Goal: Complete application form: Complete application form

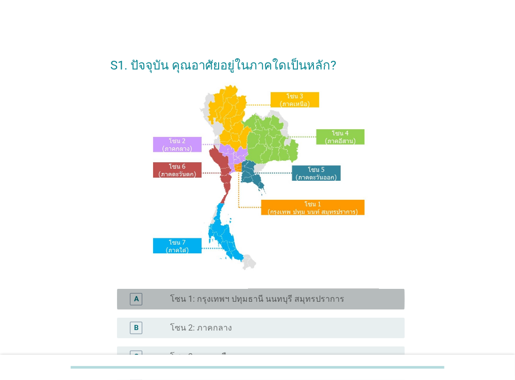
click at [172, 296] on label "โซน 1: กรุงเทพฯ ปทุมธานี นนทบุรี สมุทรปราการ" at bounding box center [257, 299] width 174 height 10
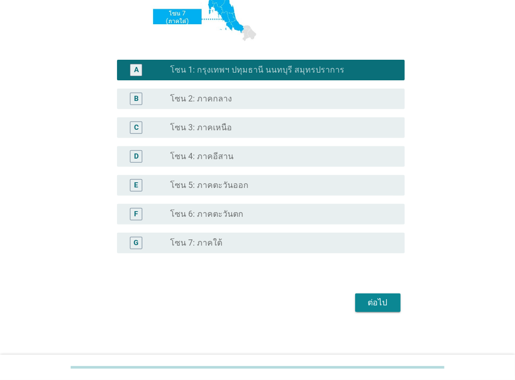
scroll to position [235, 0]
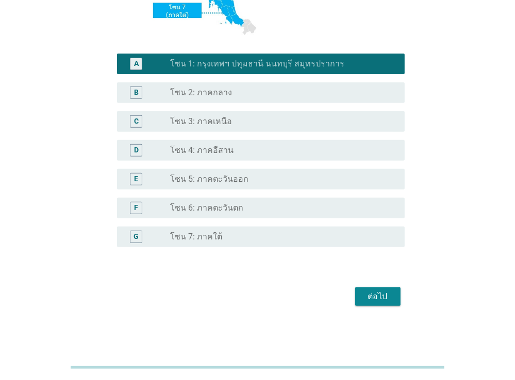
click at [372, 296] on div "ต่อไป" at bounding box center [377, 297] width 29 height 12
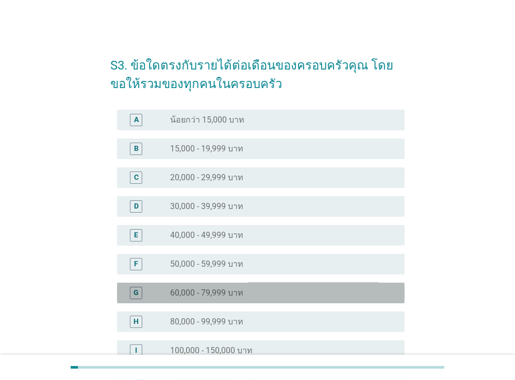
click at [247, 290] on div "radio_button_unchecked 60,000 - 79,999 บาท" at bounding box center [278, 293] width 217 height 10
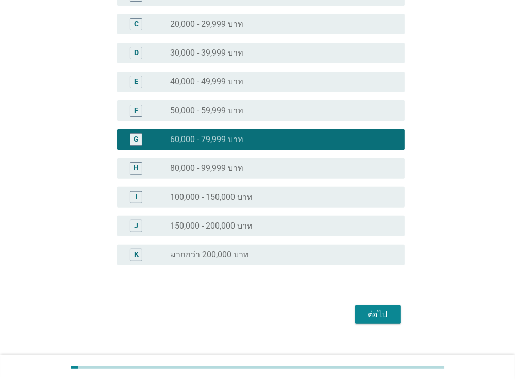
scroll to position [163, 0]
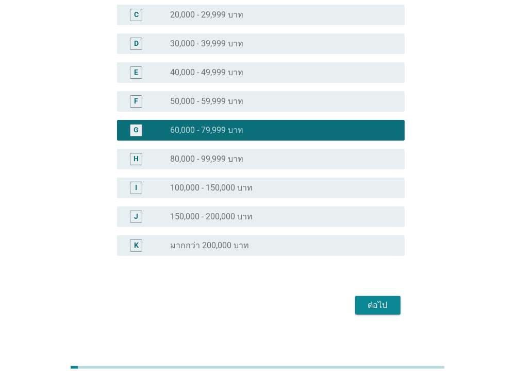
click at [374, 303] on div "ต่อไป" at bounding box center [377, 305] width 29 height 12
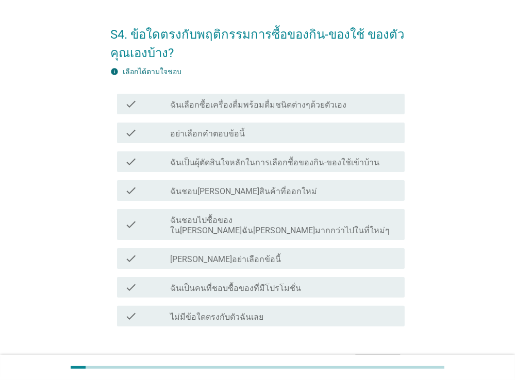
scroll to position [54, 0]
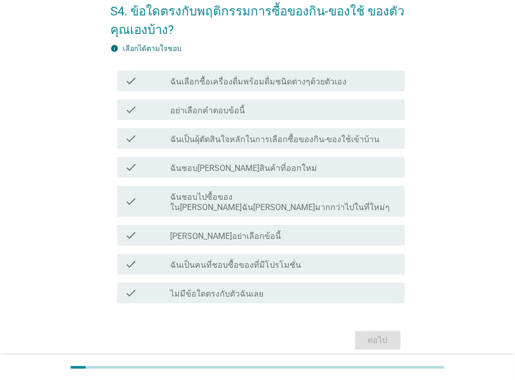
click at [127, 192] on icon "check" at bounding box center [131, 201] width 12 height 23
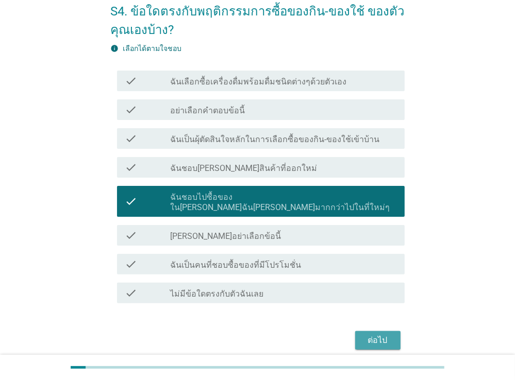
click at [374, 334] on div "ต่อไป" at bounding box center [377, 340] width 29 height 12
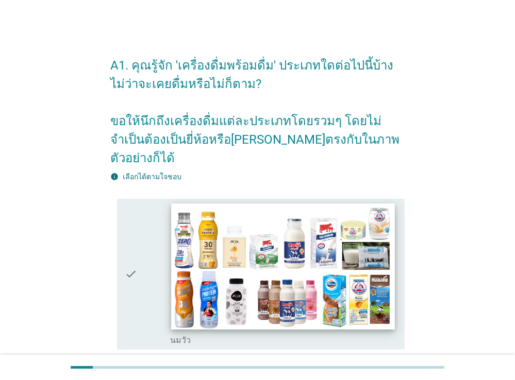
click at [181, 240] on img at bounding box center [283, 267] width 224 height 126
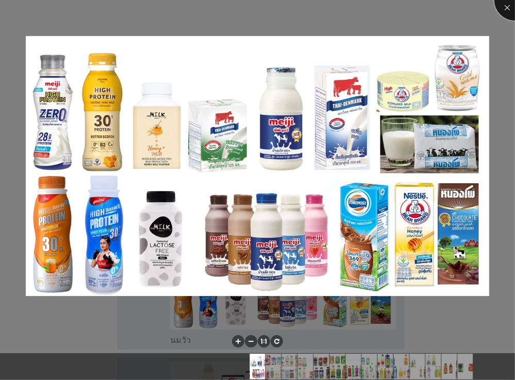
click at [505, 7] on div at bounding box center [514, -1] width 41 height 41
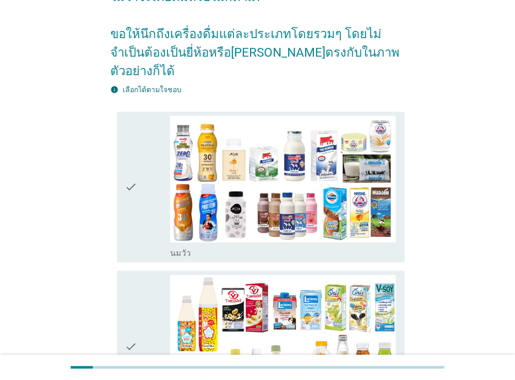
scroll to position [109, 0]
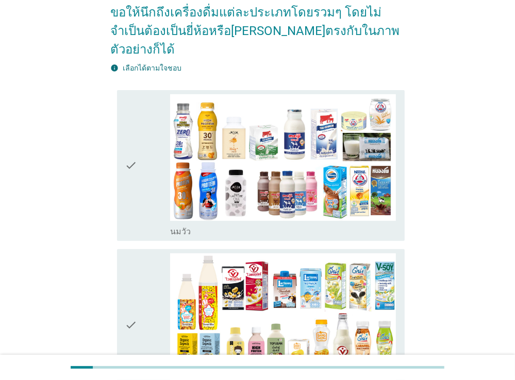
click at [138, 194] on div "check" at bounding box center [147, 165] width 45 height 143
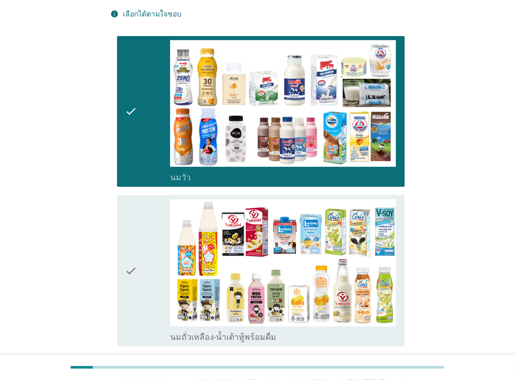
scroll to position [163, 0]
click at [130, 248] on icon "check" at bounding box center [131, 270] width 12 height 143
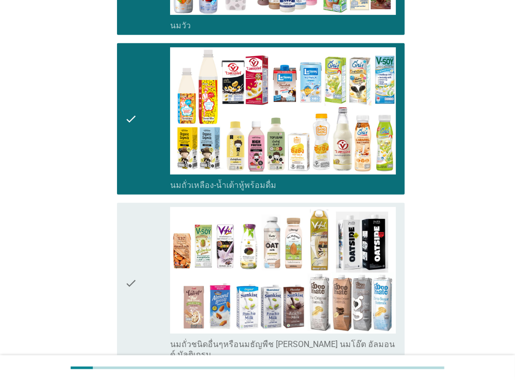
scroll to position [326, 0]
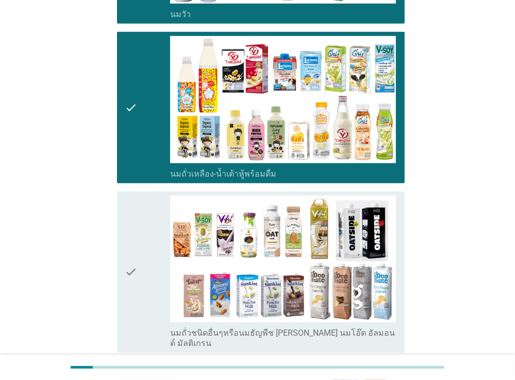
click at [134, 243] on icon "check" at bounding box center [131, 273] width 12 height 154
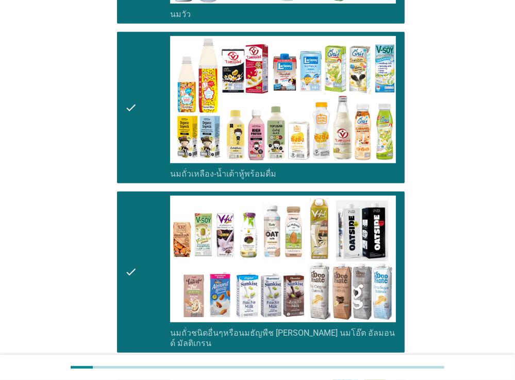
scroll to position [490, 0]
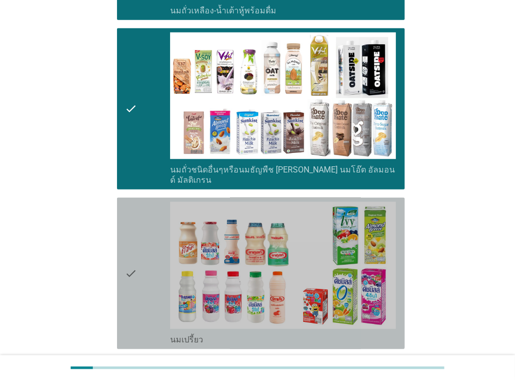
click at [141, 241] on div "check" at bounding box center [147, 273] width 45 height 143
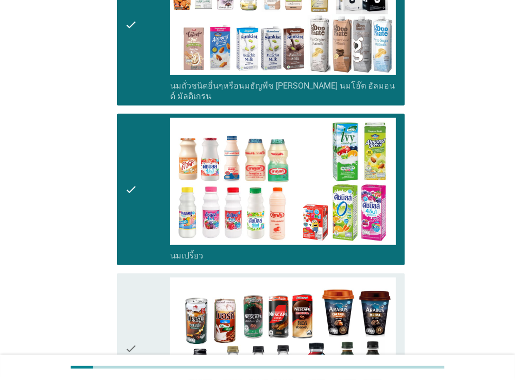
scroll to position [653, 0]
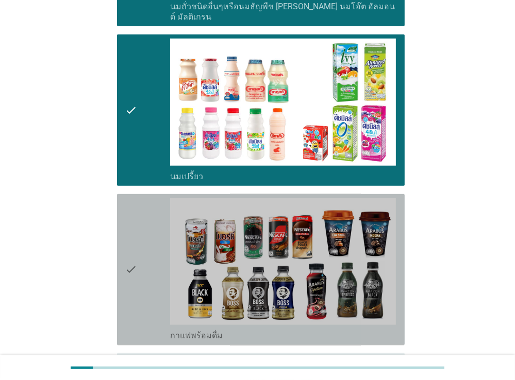
click at [127, 254] on icon "check" at bounding box center [131, 269] width 12 height 143
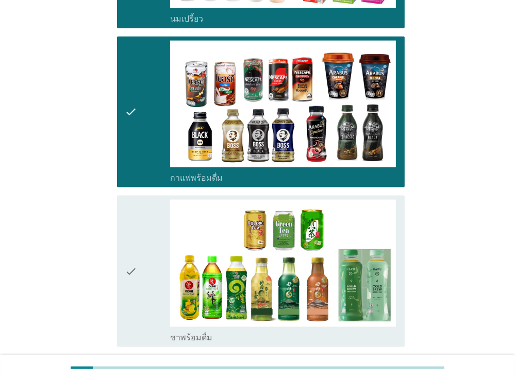
scroll to position [816, 0]
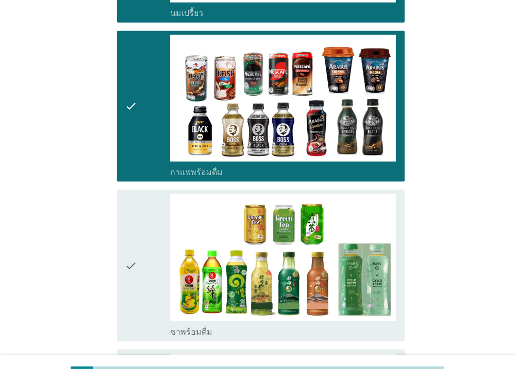
click at [133, 242] on icon "check" at bounding box center [131, 265] width 12 height 143
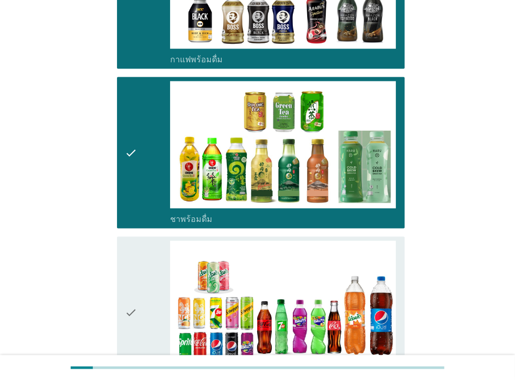
scroll to position [979, 0]
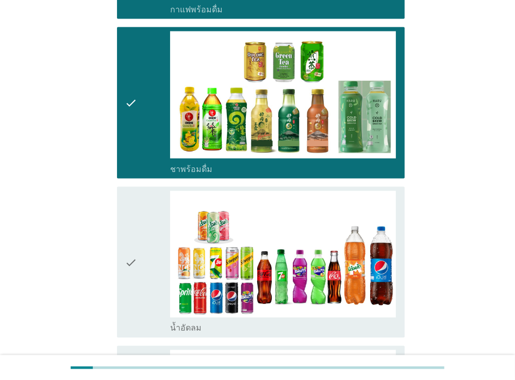
click at [125, 244] on div "check check_box_outline_blank น้ำอัดลม" at bounding box center [261, 262] width 288 height 151
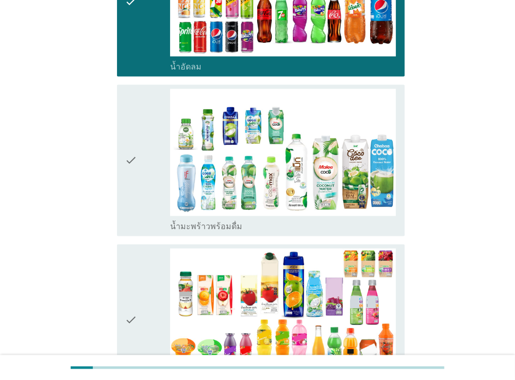
scroll to position [1251, 0]
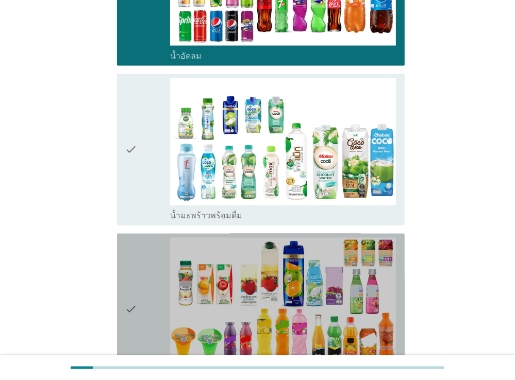
click at [148, 276] on div "check" at bounding box center [147, 309] width 45 height 143
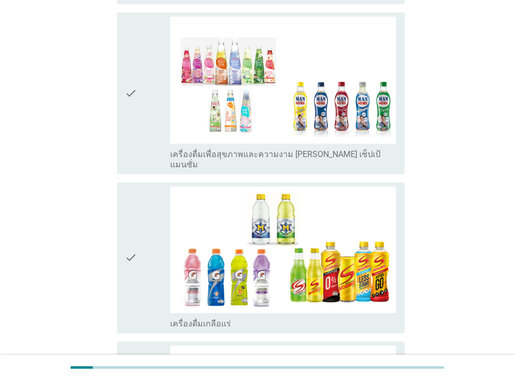
scroll to position [1795, 0]
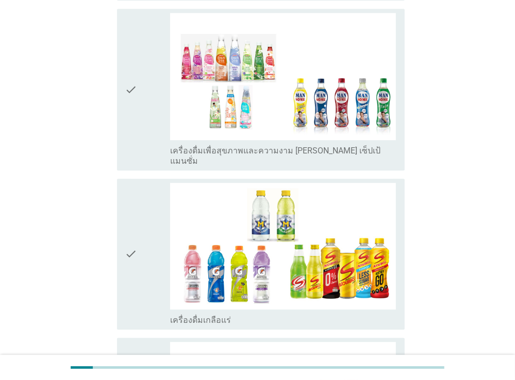
click at [133, 233] on icon "check" at bounding box center [131, 254] width 12 height 143
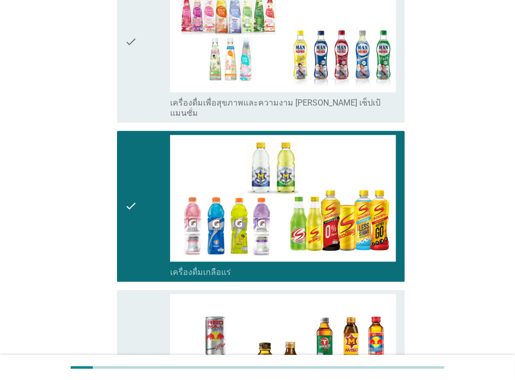
scroll to position [1959, 0]
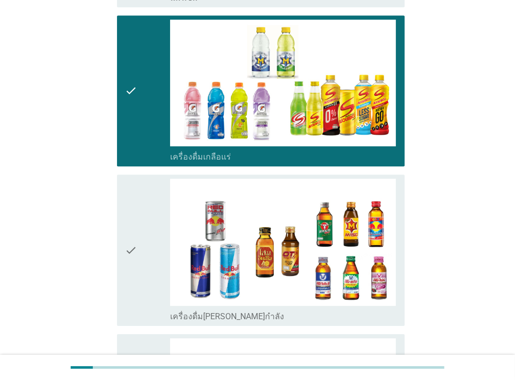
click at [145, 239] on div "check" at bounding box center [147, 250] width 45 height 143
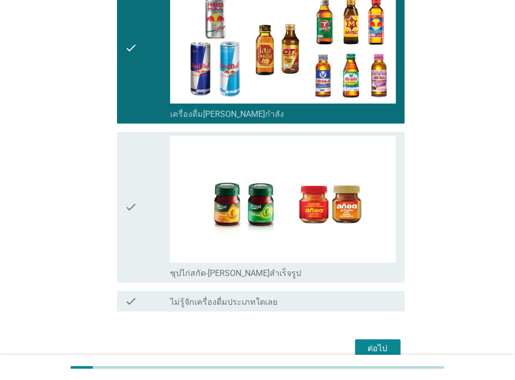
scroll to position [2170, 0]
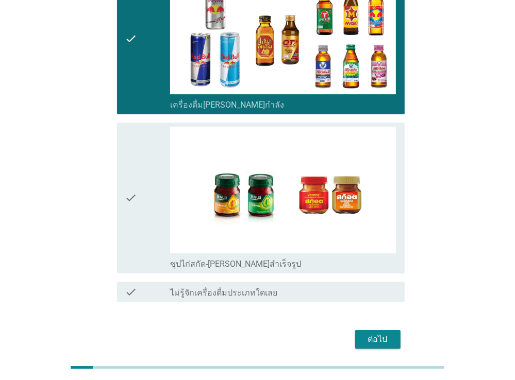
click at [136, 178] on icon "check" at bounding box center [131, 198] width 12 height 143
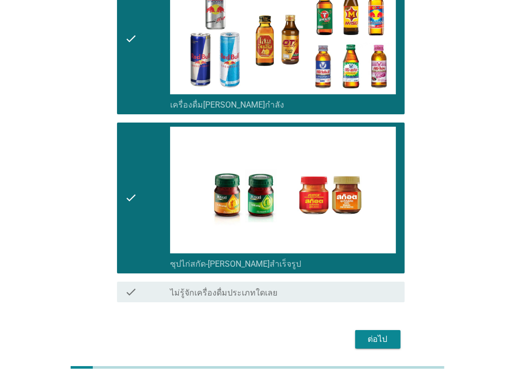
click at [378, 333] on div "ต่อไป" at bounding box center [377, 339] width 29 height 12
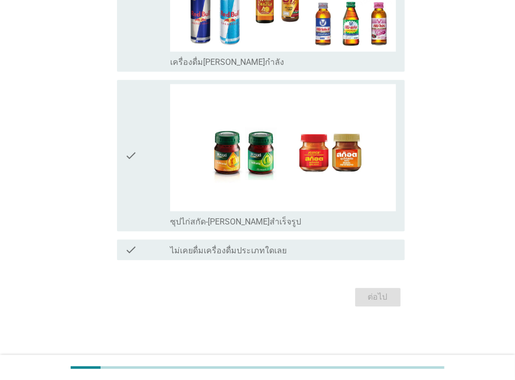
scroll to position [0, 0]
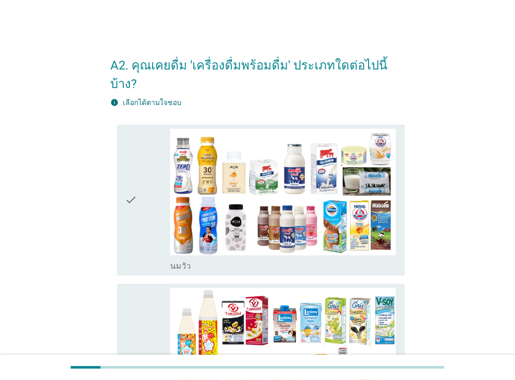
click at [139, 201] on div "check" at bounding box center [147, 200] width 45 height 143
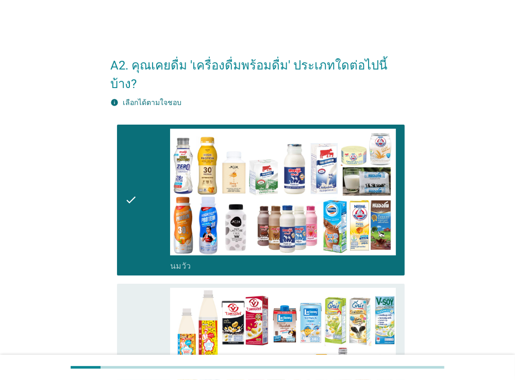
scroll to position [163, 0]
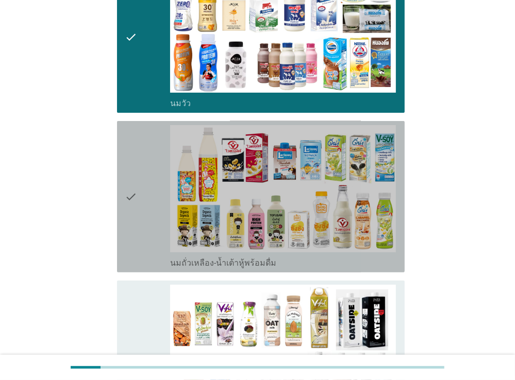
click at [141, 199] on div "check" at bounding box center [147, 196] width 45 height 143
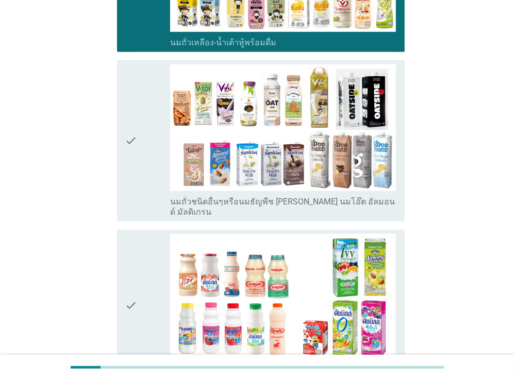
scroll to position [435, 0]
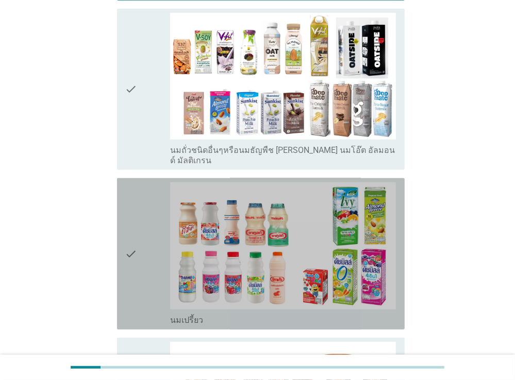
click at [137, 212] on icon "check" at bounding box center [131, 253] width 12 height 143
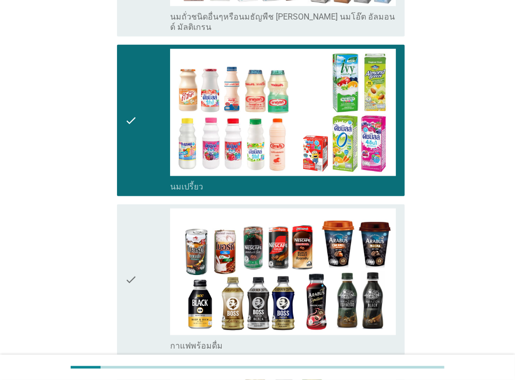
scroll to position [598, 0]
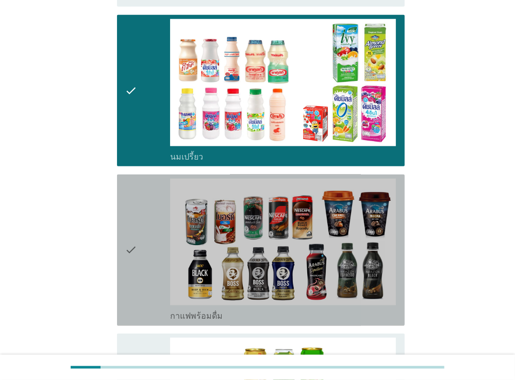
drag, startPoint x: 139, startPoint y: 233, endPoint x: 124, endPoint y: 237, distance: 15.4
click at [139, 233] on div "check" at bounding box center [147, 250] width 45 height 143
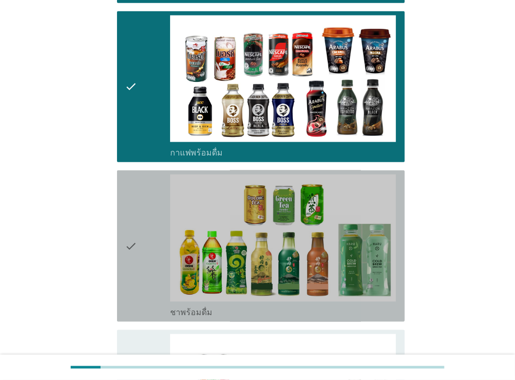
click at [132, 242] on icon "check" at bounding box center [131, 246] width 12 height 143
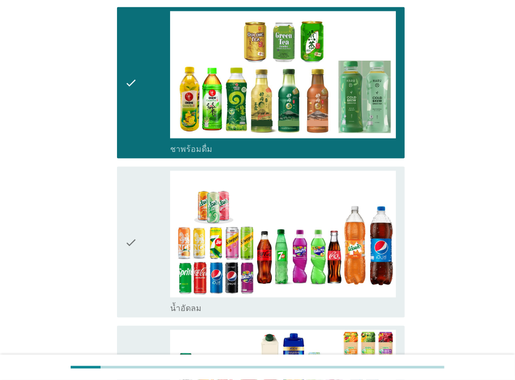
click at [151, 226] on div "check" at bounding box center [147, 242] width 45 height 143
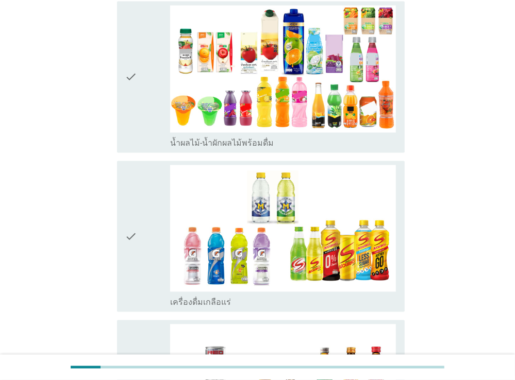
scroll to position [1251, 0]
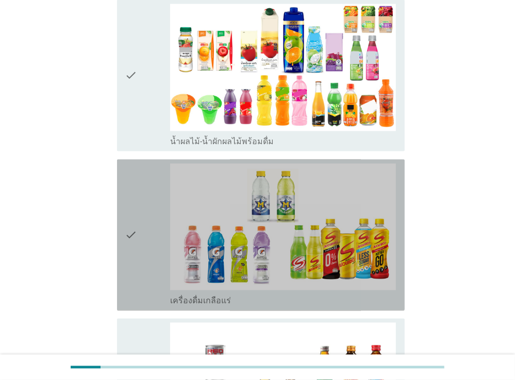
click at [154, 216] on div "check" at bounding box center [147, 235] width 45 height 143
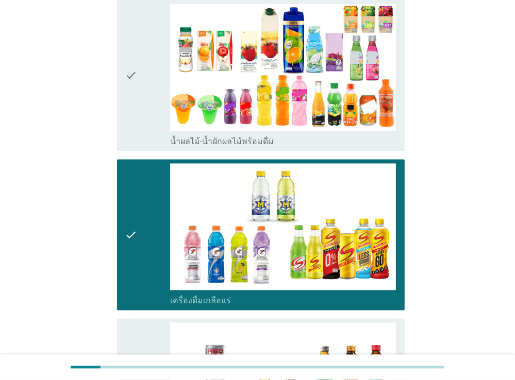
click at [140, 82] on div "check" at bounding box center [147, 75] width 45 height 143
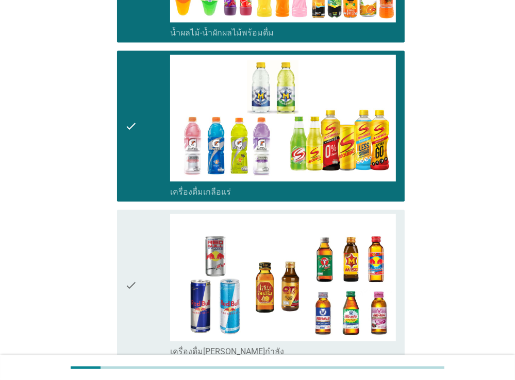
click at [131, 250] on icon "check" at bounding box center [131, 285] width 12 height 143
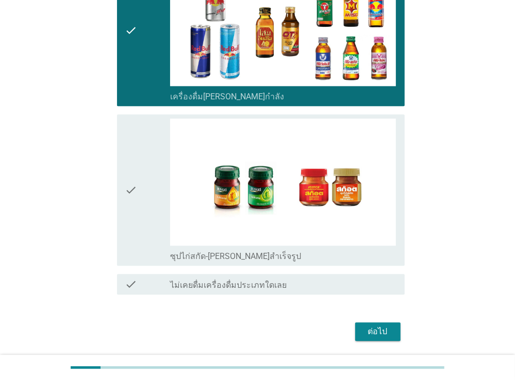
scroll to position [1618, 0]
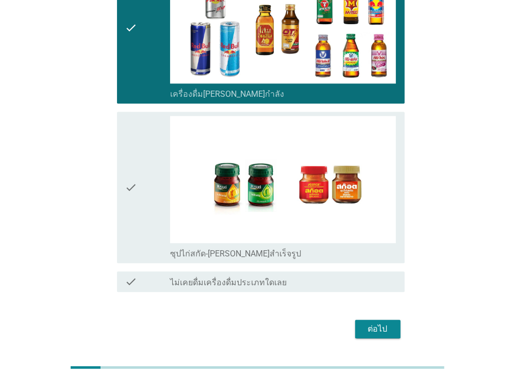
click at [147, 203] on div "check" at bounding box center [147, 187] width 45 height 143
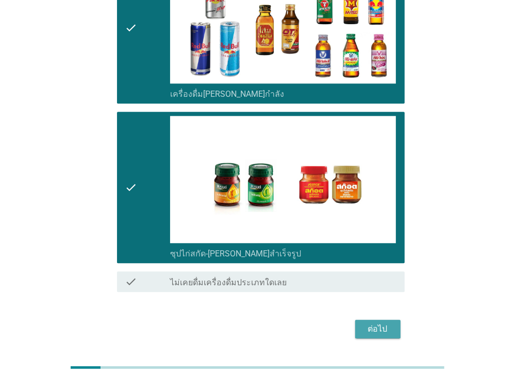
click at [365, 323] on div "ต่อไป" at bounding box center [377, 329] width 29 height 12
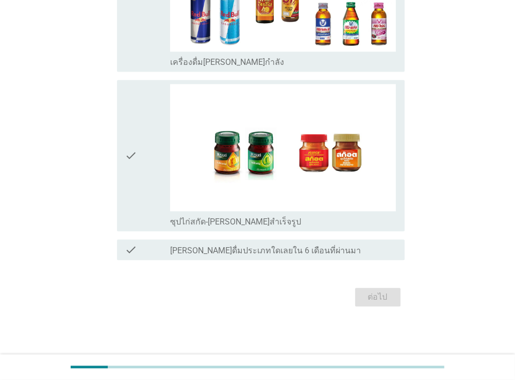
scroll to position [0, 0]
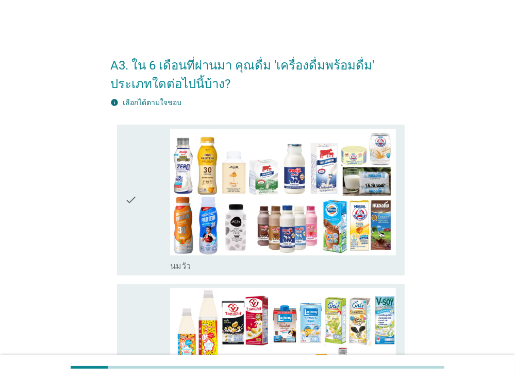
click at [145, 216] on div "check" at bounding box center [147, 200] width 45 height 143
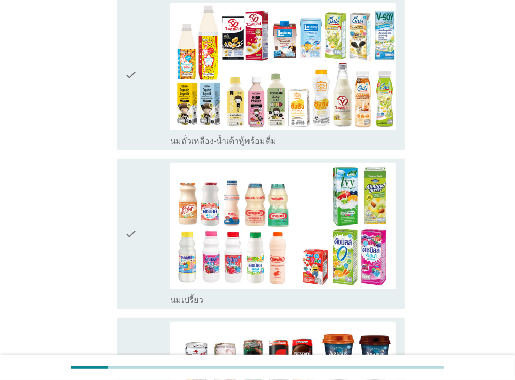
scroll to position [326, 0]
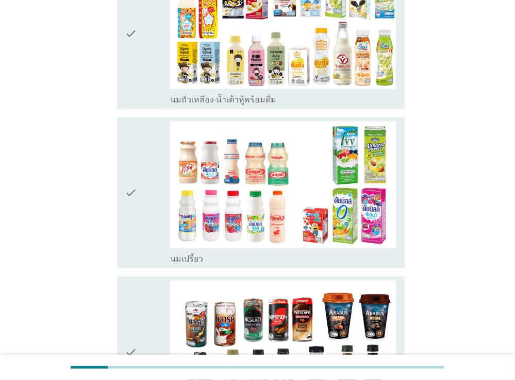
click at [143, 228] on div "check" at bounding box center [147, 193] width 45 height 143
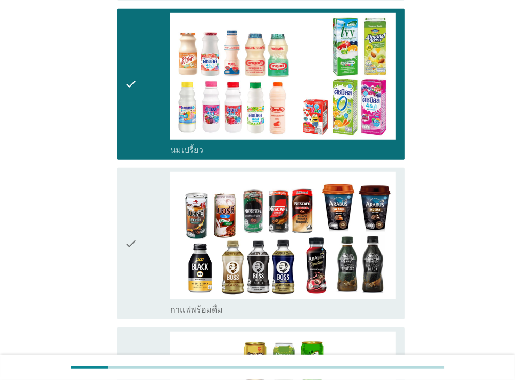
click at [143, 228] on div "check" at bounding box center [147, 243] width 45 height 143
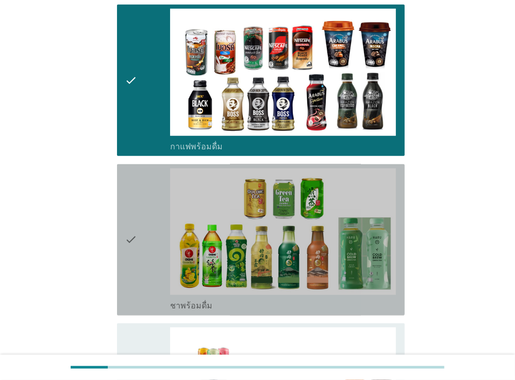
click at [139, 237] on div "check" at bounding box center [147, 239] width 45 height 143
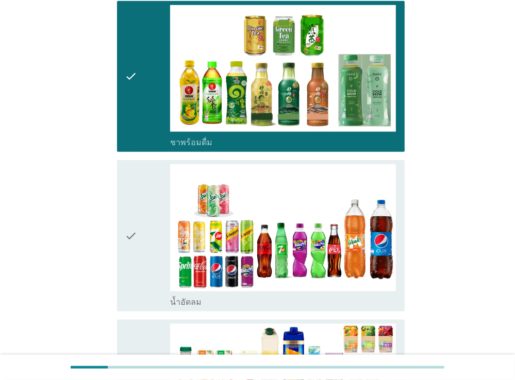
click at [139, 237] on div "check" at bounding box center [147, 235] width 45 height 143
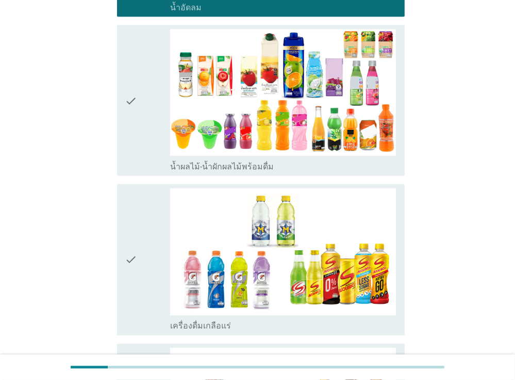
scroll to position [1088, 0]
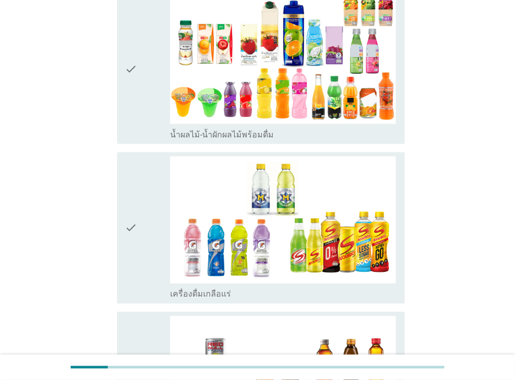
click at [146, 234] on div "check" at bounding box center [147, 228] width 45 height 143
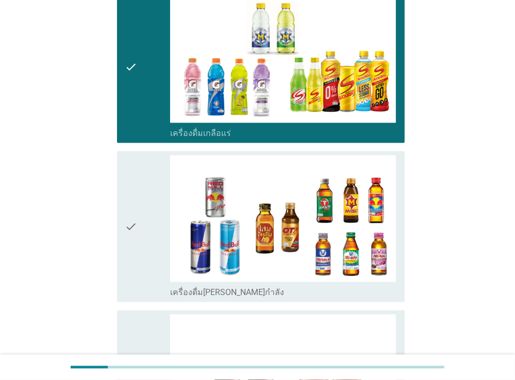
scroll to position [1251, 0]
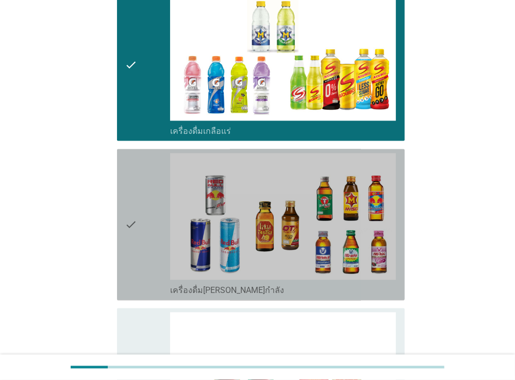
click at [146, 234] on div "check" at bounding box center [147, 225] width 45 height 143
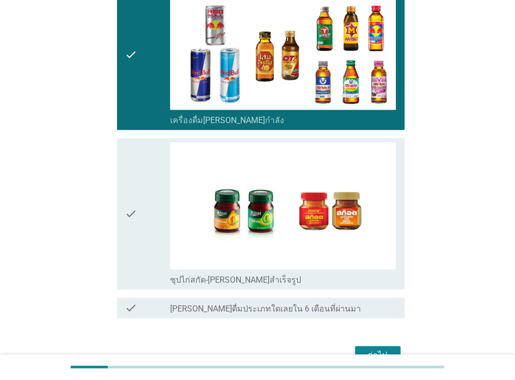
scroll to position [1469, 0]
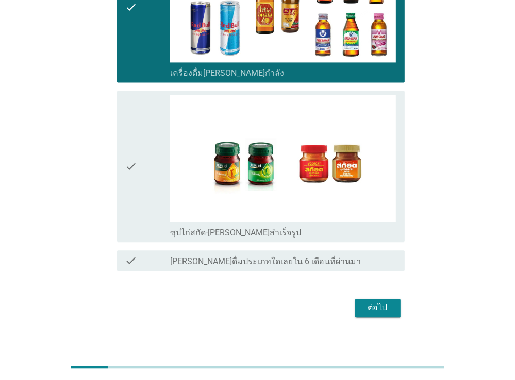
click at [385, 308] on div "ต่อไป" at bounding box center [377, 308] width 29 height 12
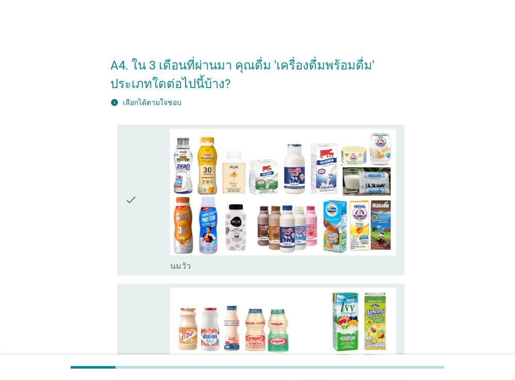
scroll to position [54, 0]
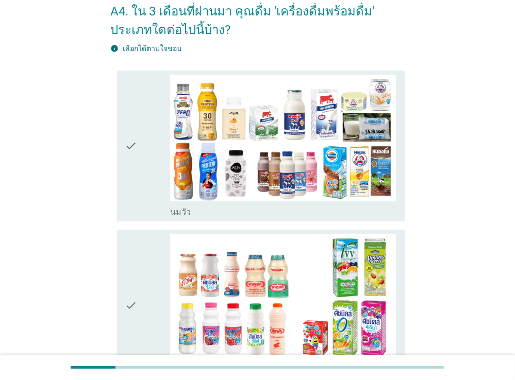
click at [159, 279] on div "check" at bounding box center [147, 305] width 45 height 143
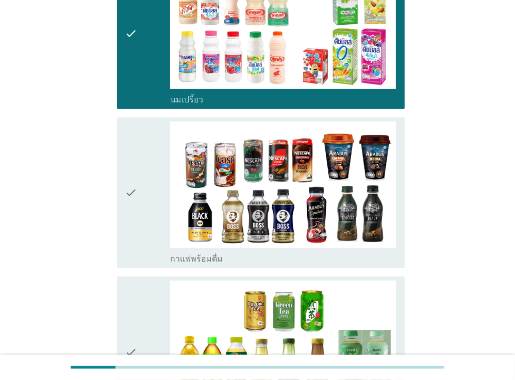
scroll to position [435, 0]
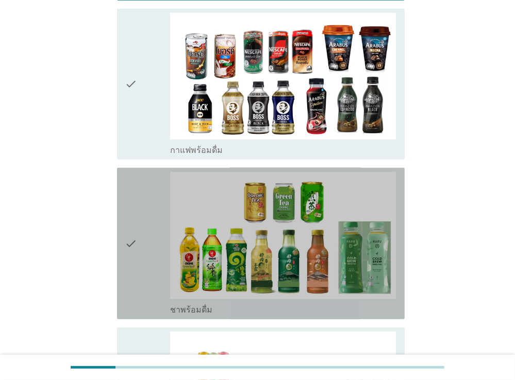
click at [138, 234] on div "check" at bounding box center [147, 243] width 45 height 143
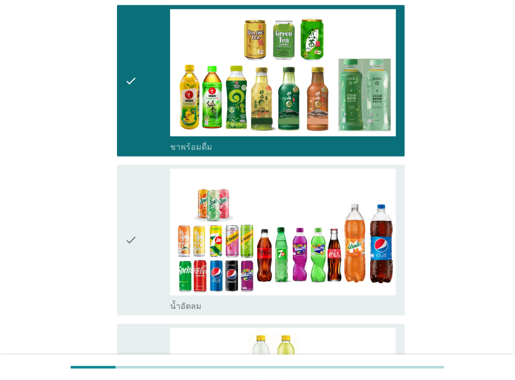
scroll to position [598, 0]
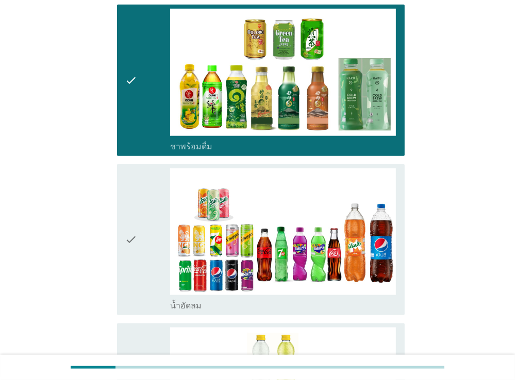
click at [137, 259] on icon "check" at bounding box center [131, 239] width 12 height 143
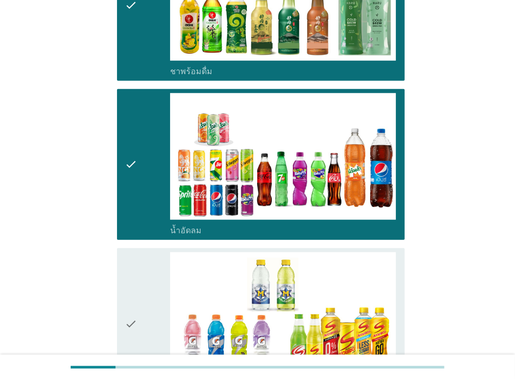
scroll to position [762, 0]
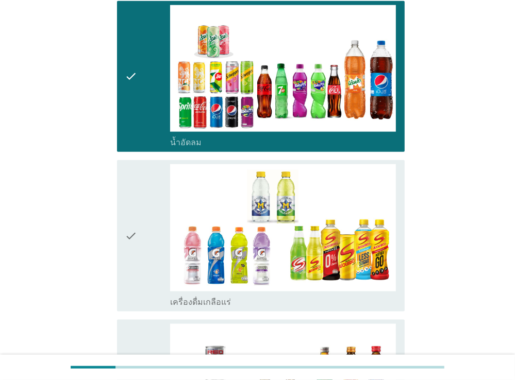
click at [146, 253] on div "check" at bounding box center [147, 235] width 45 height 143
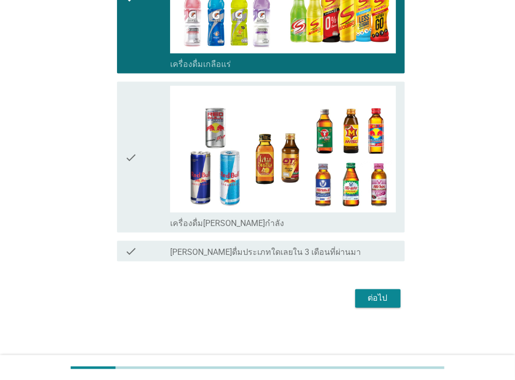
scroll to position [1000, 0]
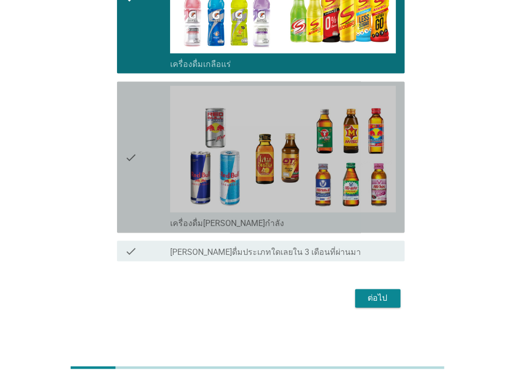
click at [140, 175] on div "check" at bounding box center [147, 157] width 45 height 143
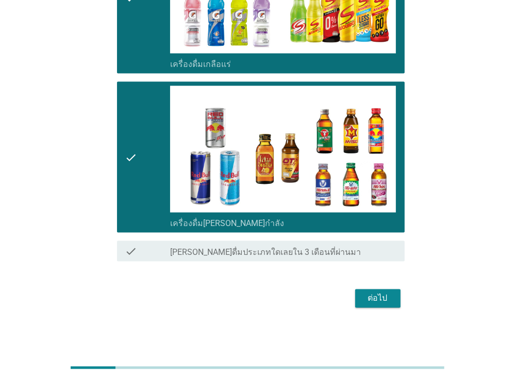
click at [369, 295] on div "ต่อไป" at bounding box center [377, 299] width 29 height 12
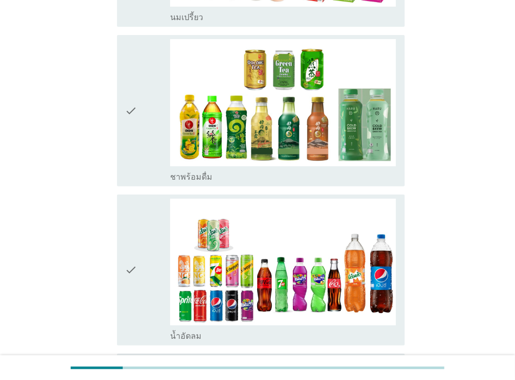
scroll to position [272, 0]
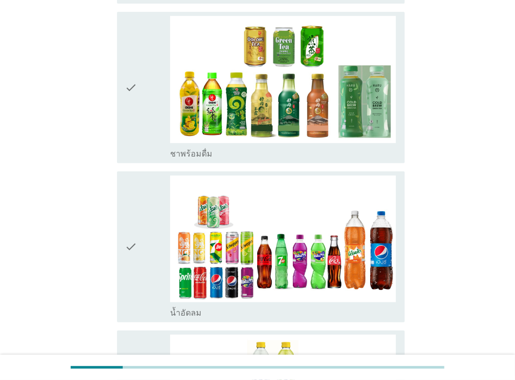
click at [123, 232] on div "check check_box น้ำอัดลม" at bounding box center [261, 247] width 288 height 151
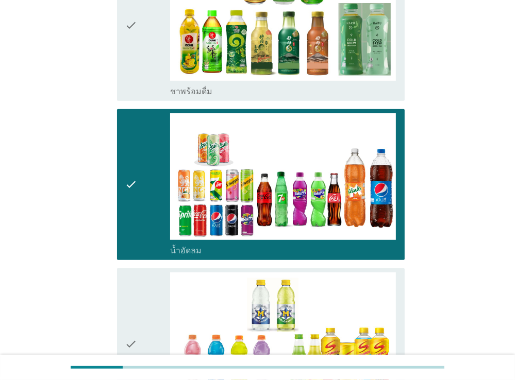
scroll to position [435, 0]
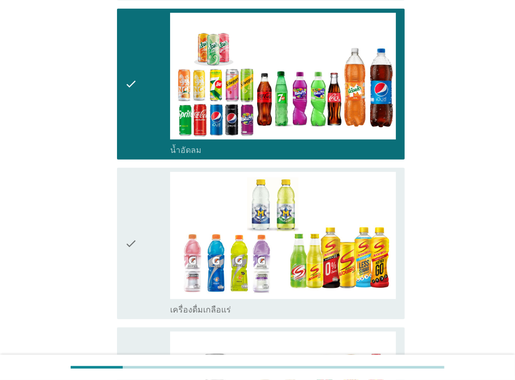
click at [156, 261] on div "check" at bounding box center [147, 243] width 45 height 143
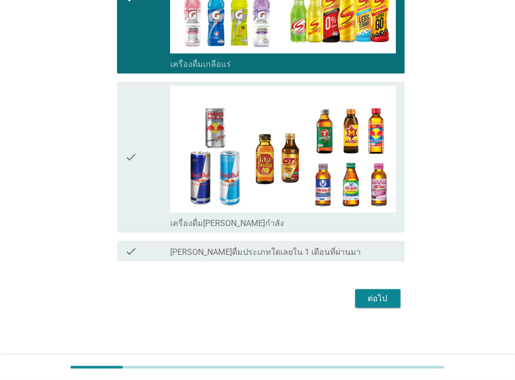
scroll to position [681, 0]
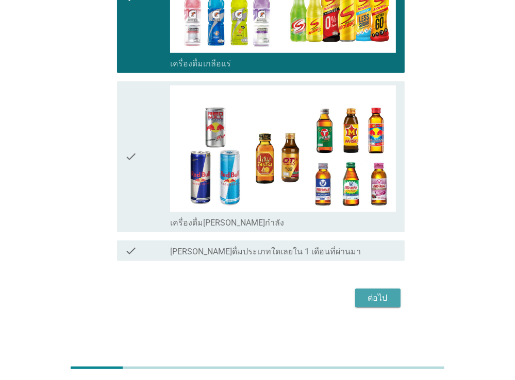
click at [380, 294] on div "ต่อไป" at bounding box center [377, 298] width 29 height 12
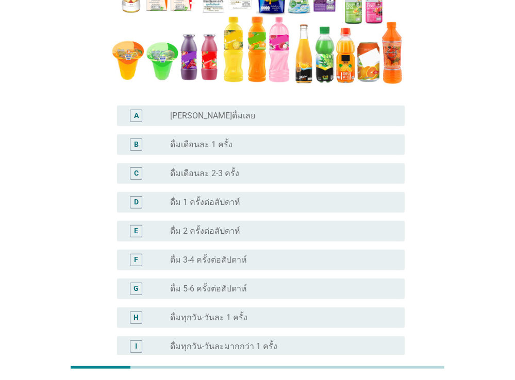
scroll to position [179, 0]
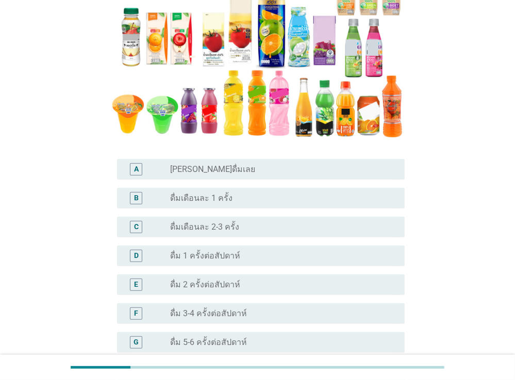
click at [145, 200] on div "B" at bounding box center [136, 198] width 23 height 12
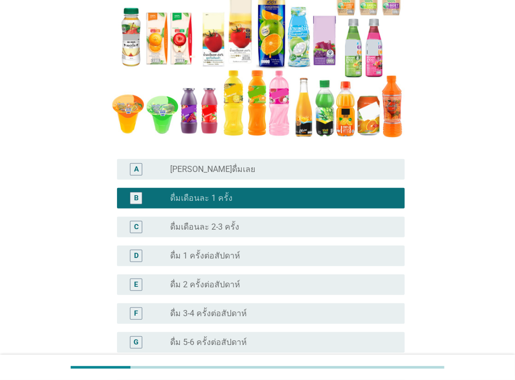
scroll to position [342, 0]
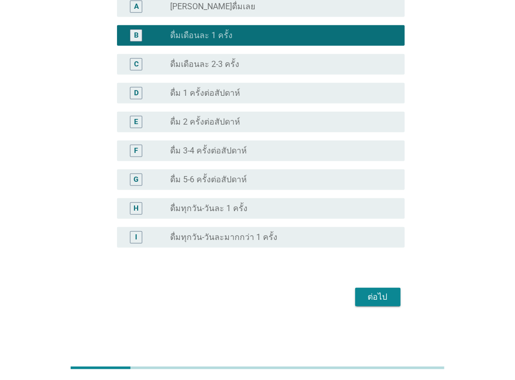
click at [374, 294] on div "ต่อไป" at bounding box center [377, 297] width 29 height 12
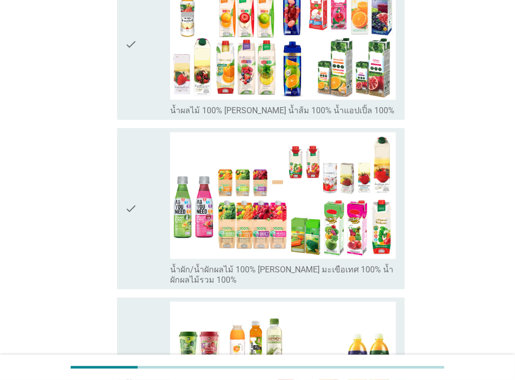
scroll to position [381, 0]
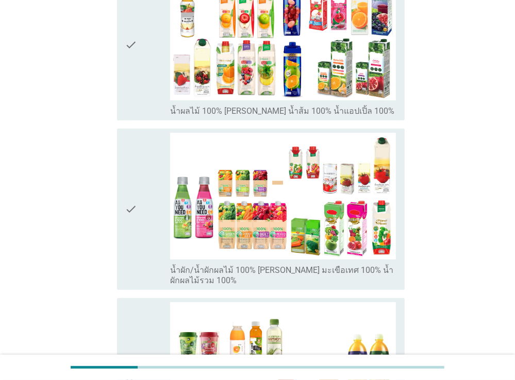
click at [147, 75] on div "check" at bounding box center [147, 44] width 45 height 143
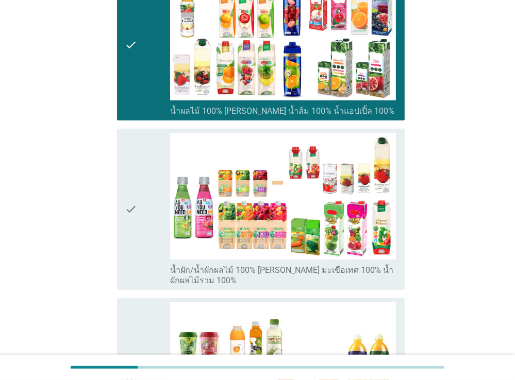
click at [148, 156] on div "check" at bounding box center [147, 210] width 45 height 154
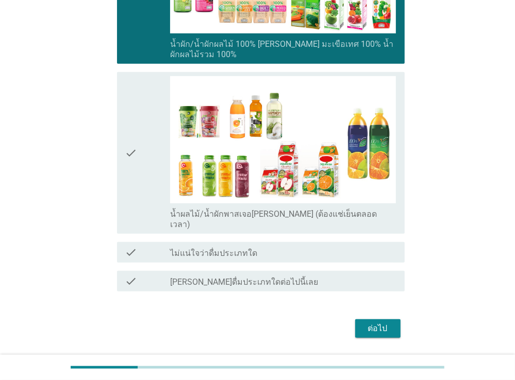
scroll to position [609, 0]
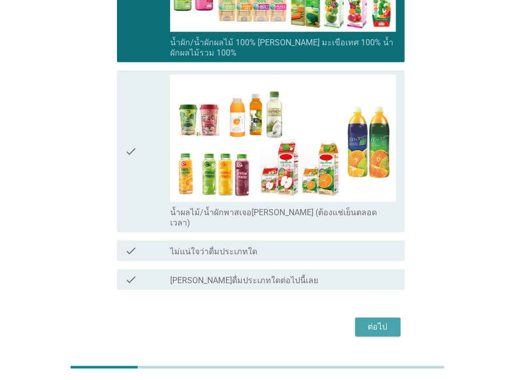
click at [382, 321] on div "ต่อไป" at bounding box center [377, 327] width 29 height 12
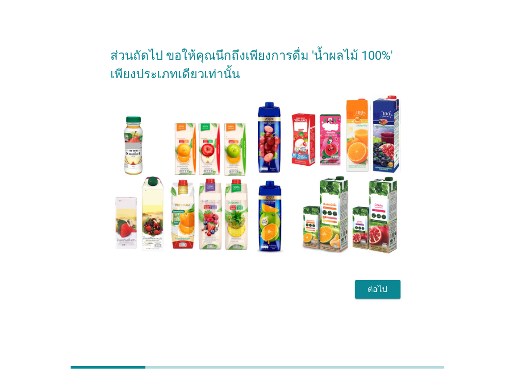
scroll to position [25, 0]
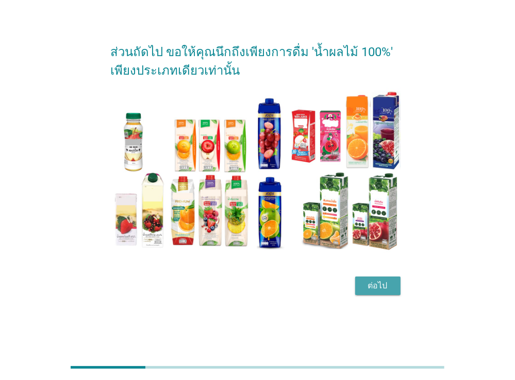
click at [378, 291] on div "ต่อไป" at bounding box center [377, 286] width 29 height 12
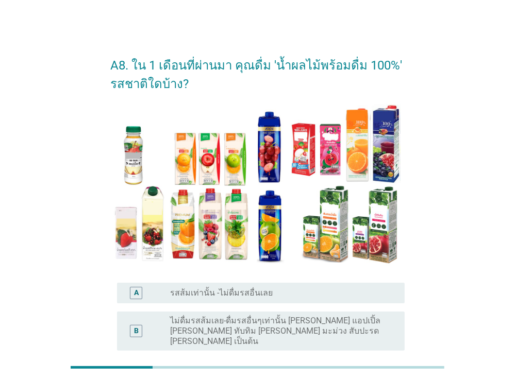
scroll to position [54, 0]
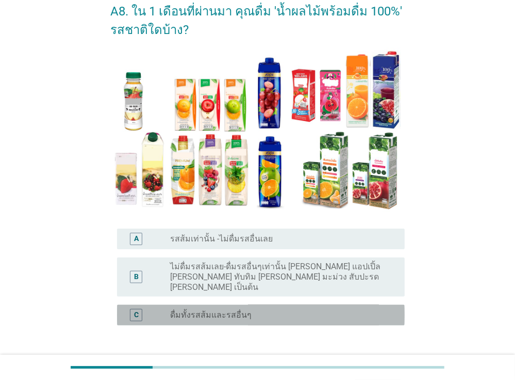
click at [146, 309] on div "C" at bounding box center [136, 315] width 23 height 12
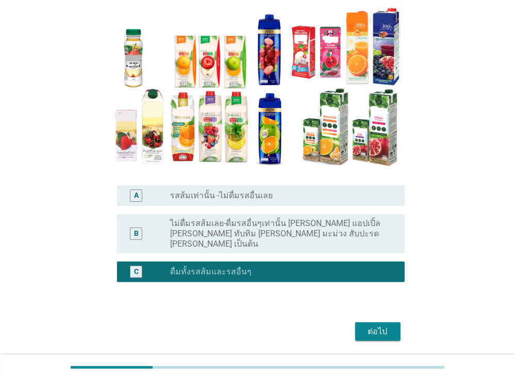
scroll to position [122, 0]
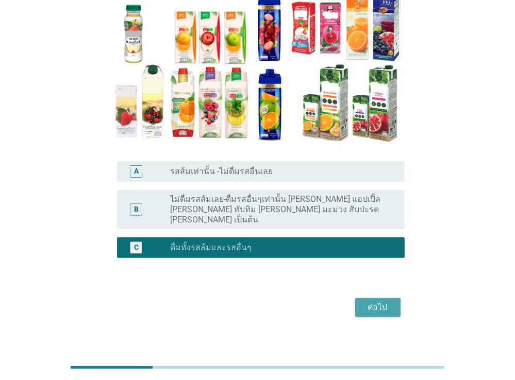
click at [390, 301] on div "ต่อไป" at bounding box center [377, 307] width 29 height 12
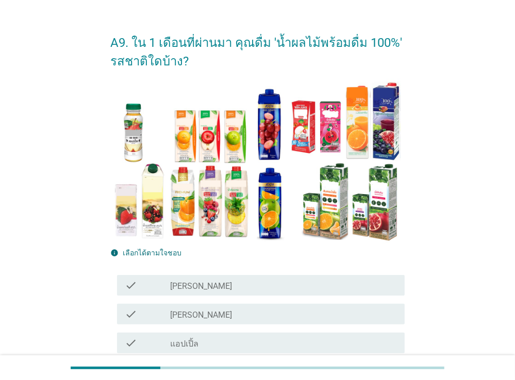
scroll to position [109, 0]
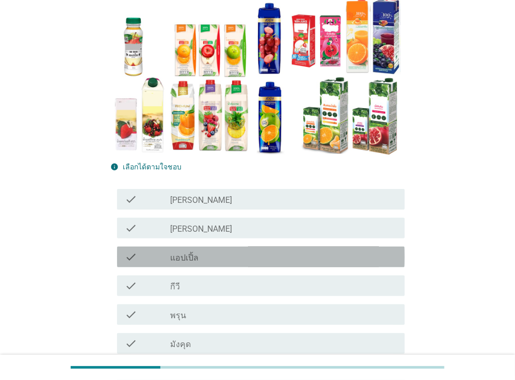
click at [124, 259] on div "check check_box_outline_blank แอปเปิ้ล" at bounding box center [261, 257] width 288 height 21
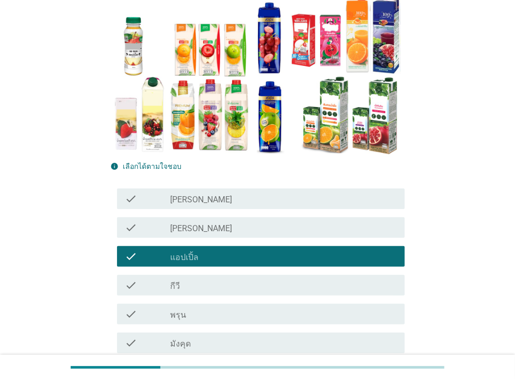
scroll to position [217, 0]
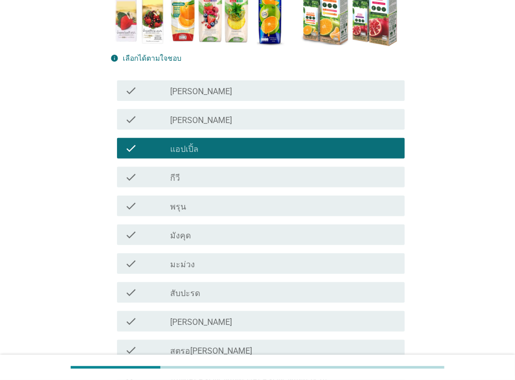
click at [139, 259] on div "check" at bounding box center [147, 264] width 45 height 12
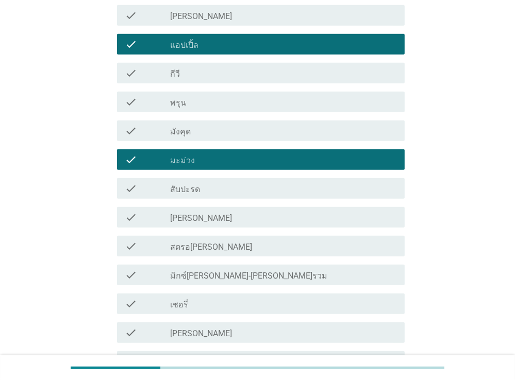
scroll to position [326, 0]
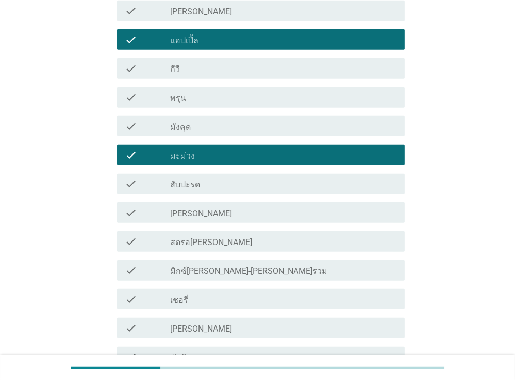
click at [148, 213] on div "check" at bounding box center [147, 213] width 45 height 12
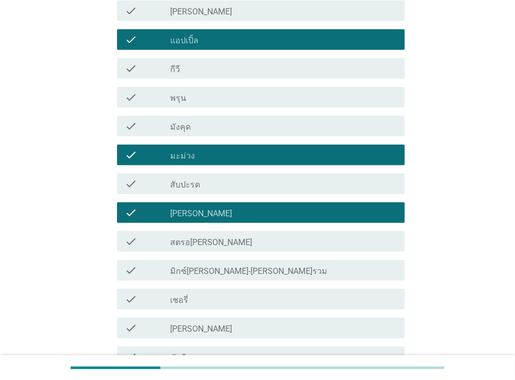
click at [161, 275] on div "check" at bounding box center [147, 270] width 45 height 12
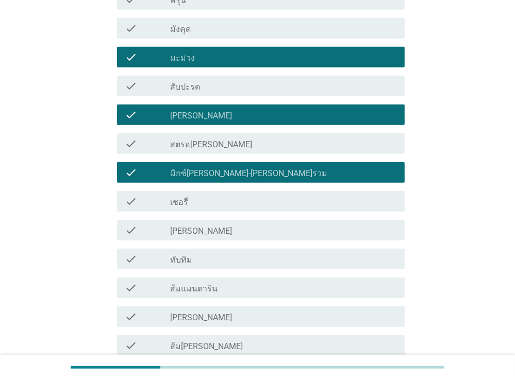
scroll to position [435, 0]
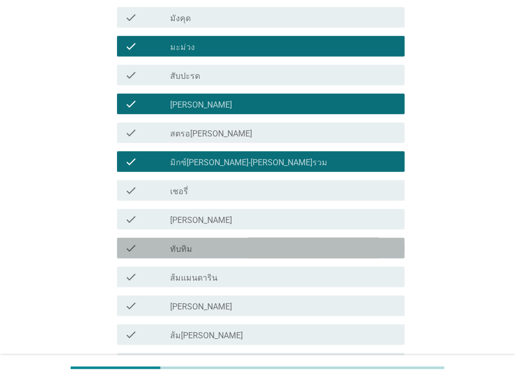
click at [159, 250] on div "check" at bounding box center [147, 248] width 45 height 12
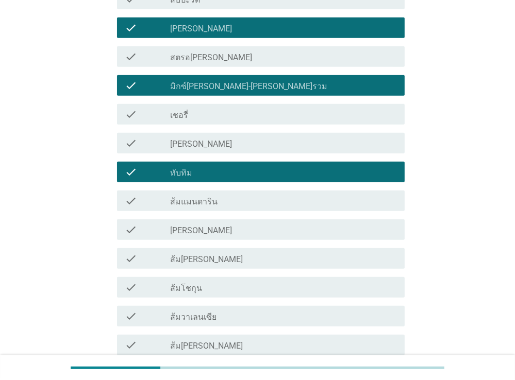
scroll to position [544, 0]
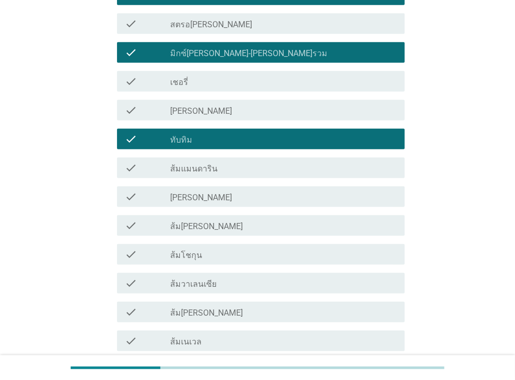
click at [171, 198] on label "[PERSON_NAME]" at bounding box center [201, 198] width 62 height 10
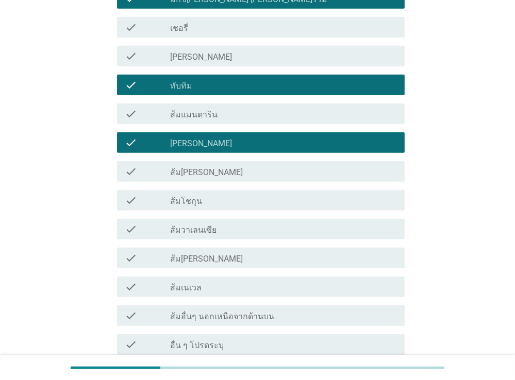
scroll to position [653, 0]
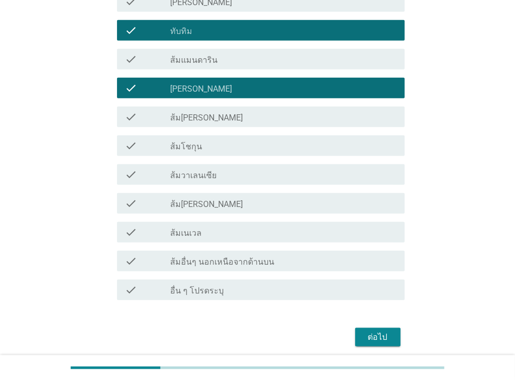
click at [174, 62] on label "ส้มแมนดาริน" at bounding box center [193, 60] width 47 height 10
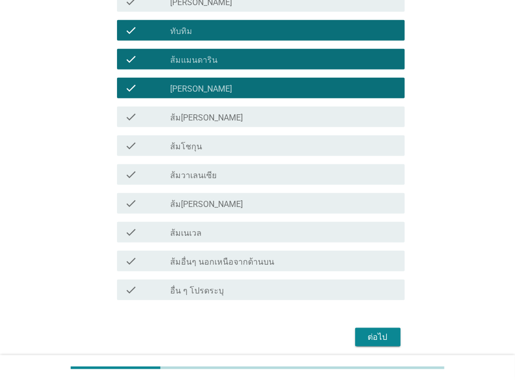
click at [382, 335] on div "ต่อไป" at bounding box center [377, 337] width 29 height 12
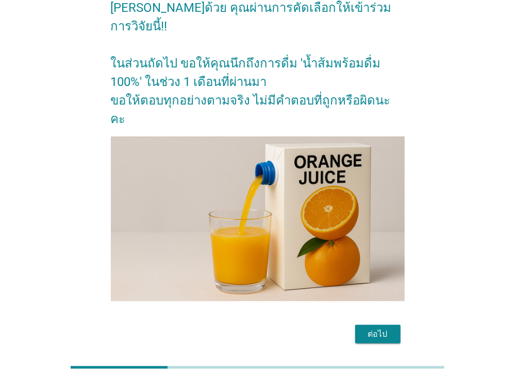
scroll to position [58, 0]
click at [371, 328] on div "ต่อไป" at bounding box center [377, 334] width 29 height 12
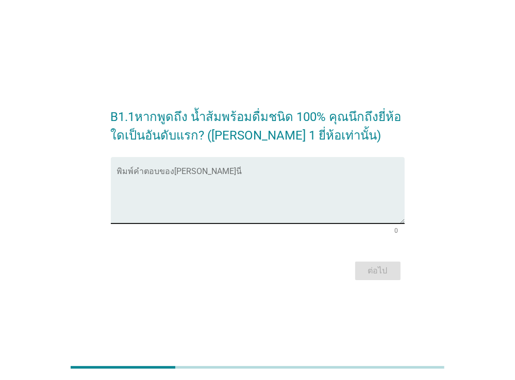
click at [251, 176] on textarea "พิมพ์คำตอบของคุณ ที่นี่" at bounding box center [261, 197] width 288 height 54
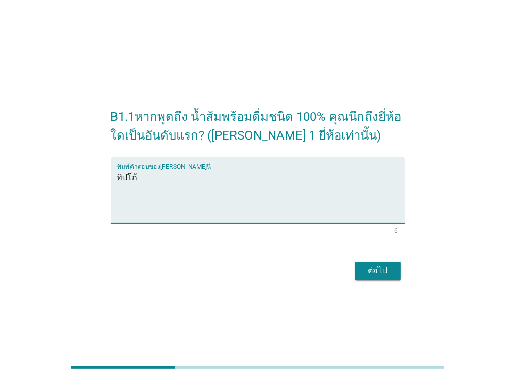
type textarea "ทิปโก้"
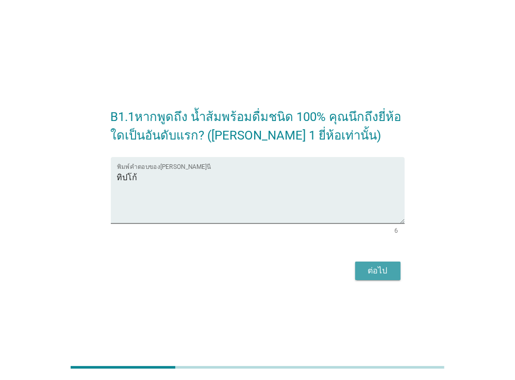
click at [368, 271] on div "ต่อไป" at bounding box center [377, 271] width 29 height 12
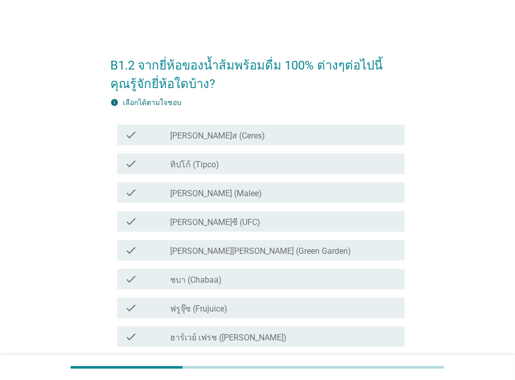
click at [184, 166] on label "ทิปโก้ (Tipco)" at bounding box center [194, 165] width 49 height 10
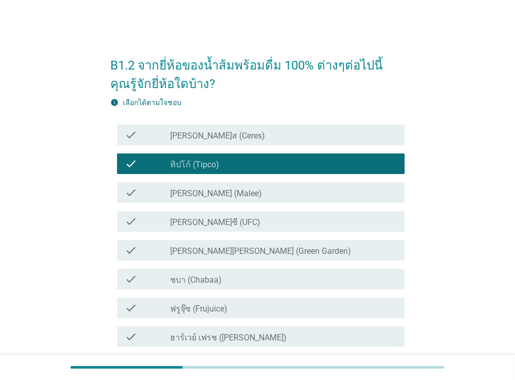
click at [182, 195] on label "[PERSON_NAME] (Malee)" at bounding box center [216, 194] width 92 height 10
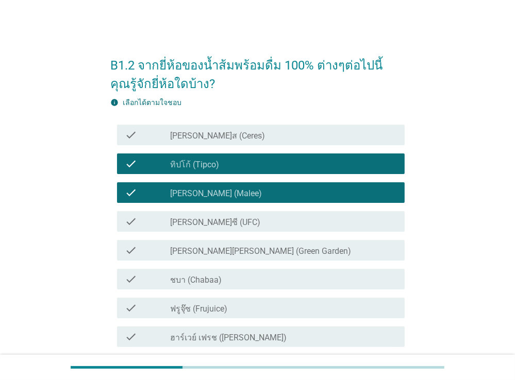
click at [178, 230] on div "check check_box_outline_blank [PERSON_NAME]ซี (UFC)" at bounding box center [261, 221] width 288 height 21
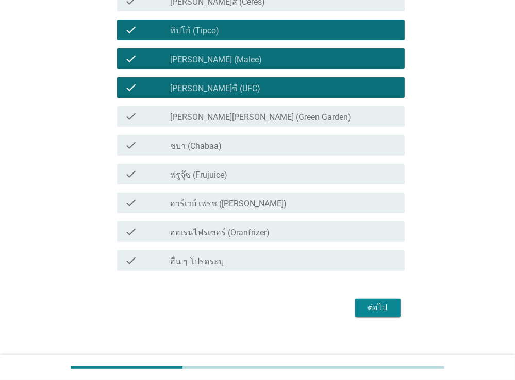
scroll to position [145, 0]
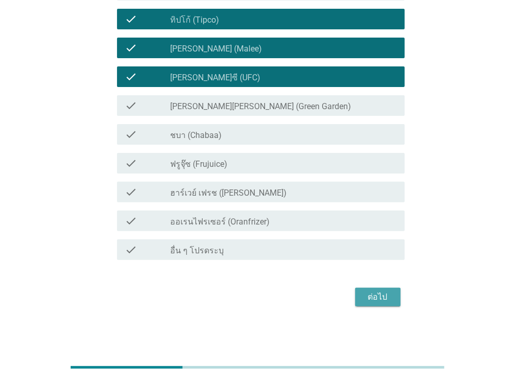
click at [371, 299] on div "ต่อไป" at bounding box center [377, 297] width 29 height 12
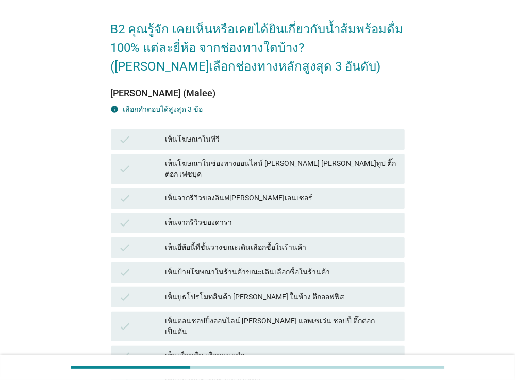
scroll to position [54, 0]
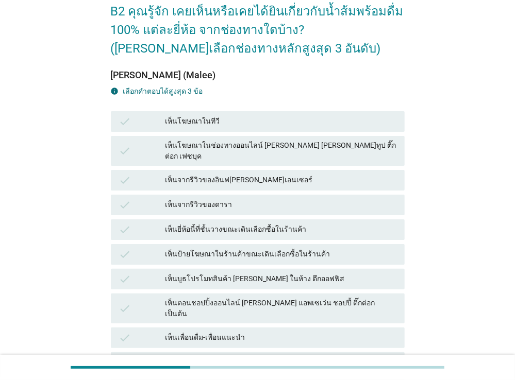
click at [181, 119] on div "เห็นโฆษณาในทีวี" at bounding box center [280, 121] width 231 height 12
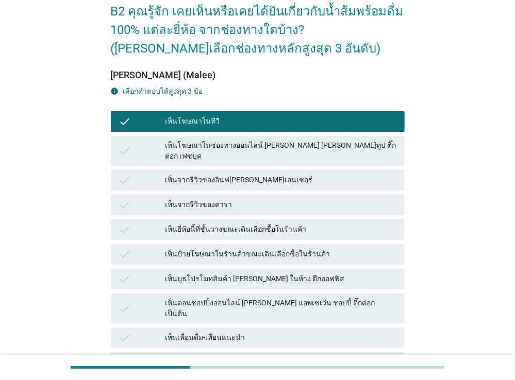
scroll to position [109, 0]
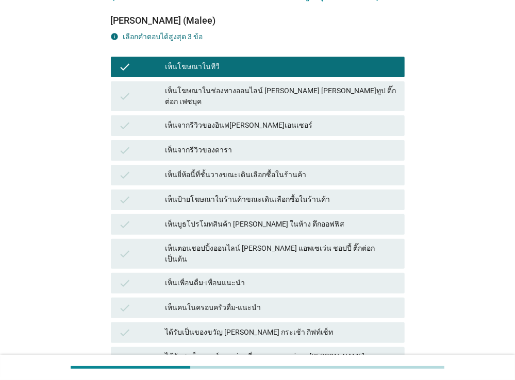
click at [206, 169] on div "เห็นยี่ห้อนี้ที่ชั้นวางขณะเดินเลือกซื้อในร้านค้า" at bounding box center [280, 175] width 231 height 12
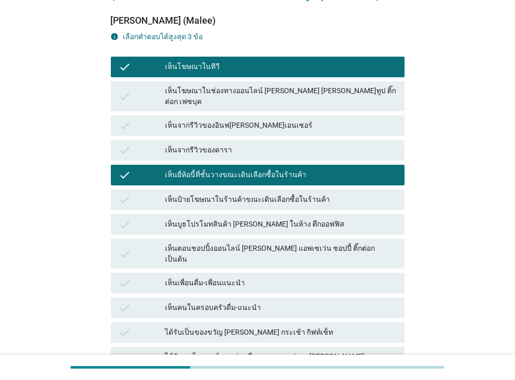
click at [205, 277] on div "เห็นเพื่อนดื่ม-เพื่อนแนะนำ" at bounding box center [280, 283] width 231 height 12
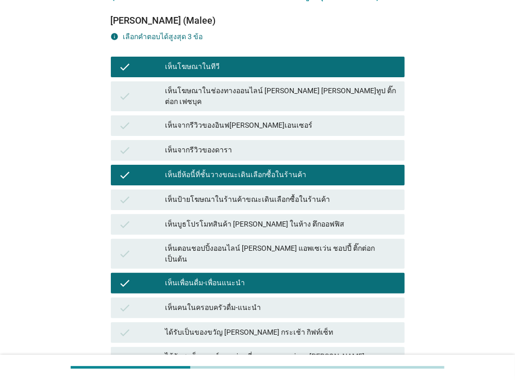
click at [236, 302] on div "เห็นคนในครอบครัวดื่ม-แนะนำ" at bounding box center [280, 308] width 231 height 12
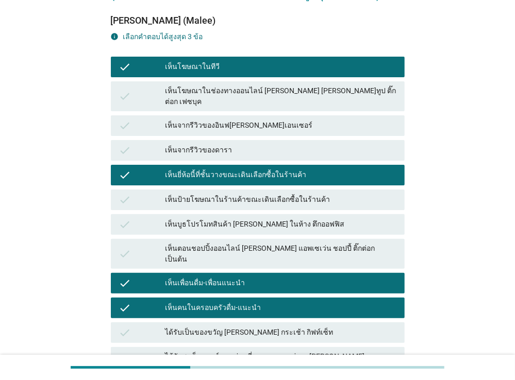
click at [246, 277] on div "เห็นเพื่อนดื่ม-เพื่อนแนะนำ" at bounding box center [280, 283] width 231 height 12
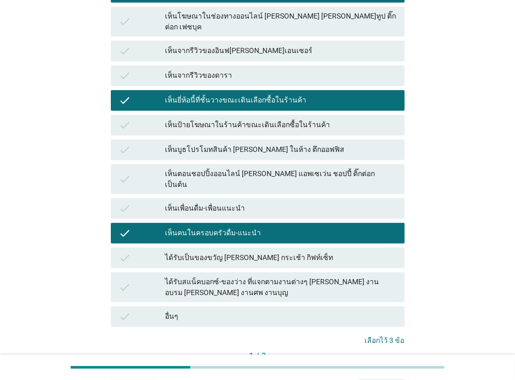
scroll to position [217, 0]
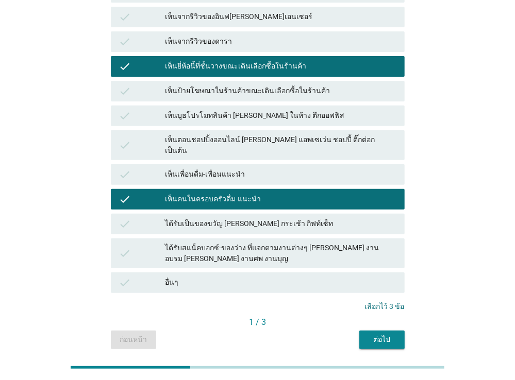
click at [376, 334] on div "ต่อไป" at bounding box center [381, 339] width 29 height 11
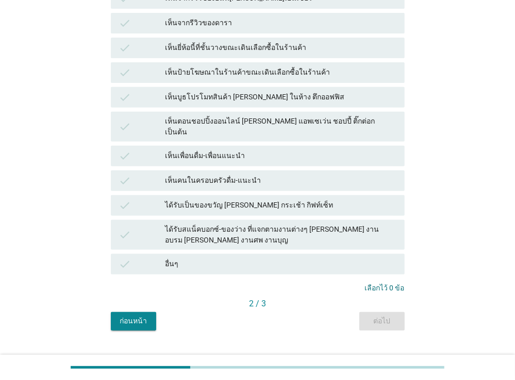
scroll to position [239, 0]
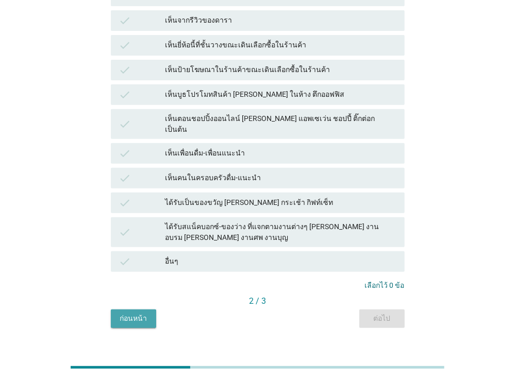
click at [132, 313] on div "ก่อนหน้า" at bounding box center [133, 318] width 29 height 11
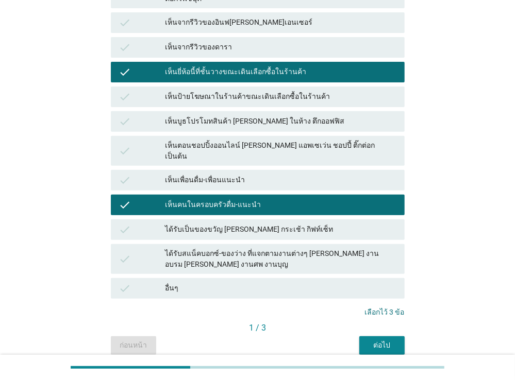
scroll to position [217, 0]
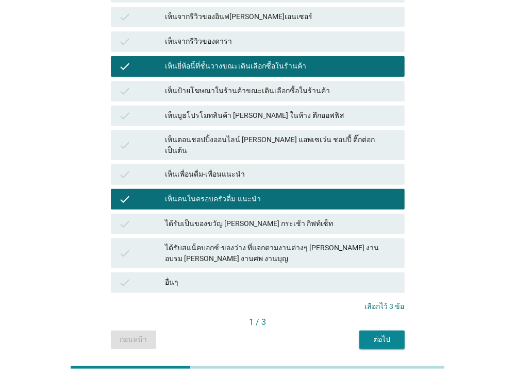
click at [375, 334] on div "ต่อไป" at bounding box center [381, 339] width 29 height 11
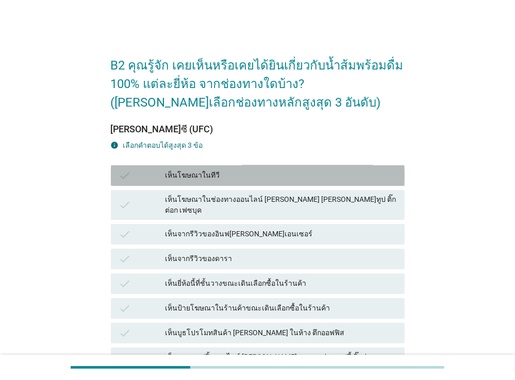
click at [216, 177] on div "เห็นโฆษณาในทีวี" at bounding box center [280, 176] width 231 height 12
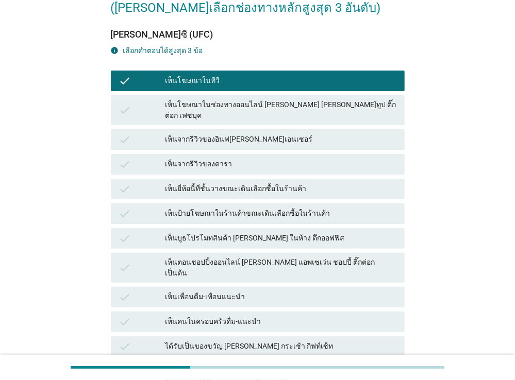
scroll to position [109, 0]
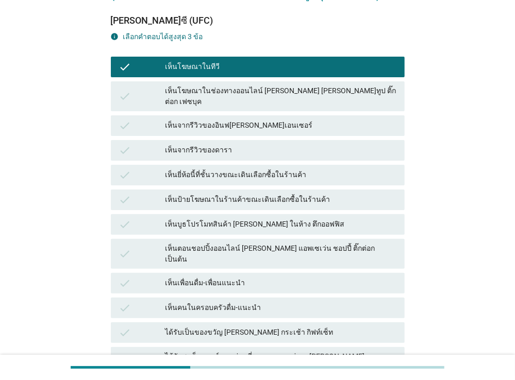
click at [199, 302] on div "เห็นคนในครอบครัวดื่ม-แนะนำ" at bounding box center [280, 308] width 231 height 12
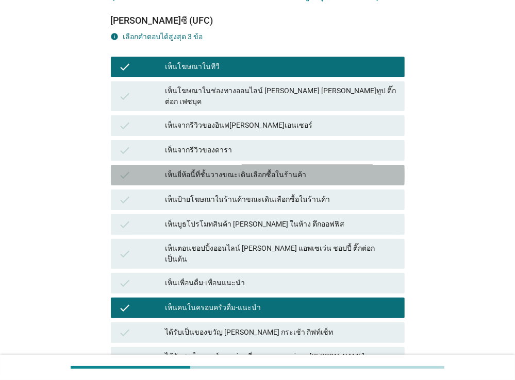
click at [245, 165] on div "check เห็นยี่ห้อนี้ที่ชั้นวางขณะเดินเลือกซื้อในร้านค้า" at bounding box center [258, 175] width 294 height 21
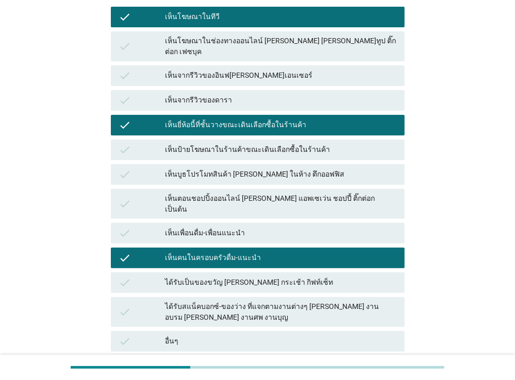
scroll to position [217, 0]
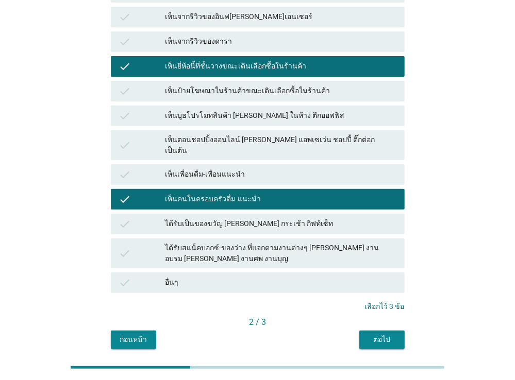
click at [380, 334] on div "ต่อไป" at bounding box center [381, 339] width 29 height 11
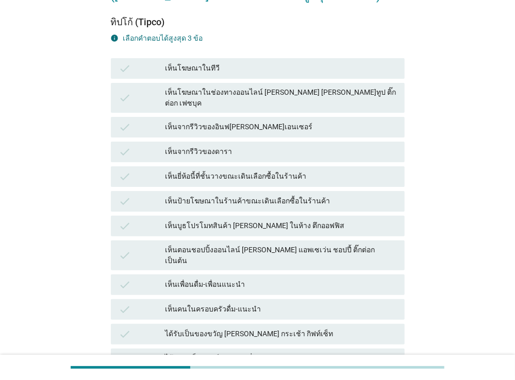
scroll to position [109, 0]
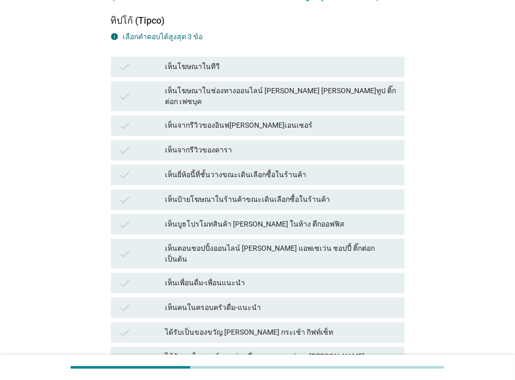
click at [210, 69] on div "เห็นโฆษณาในทีวี" at bounding box center [280, 67] width 231 height 12
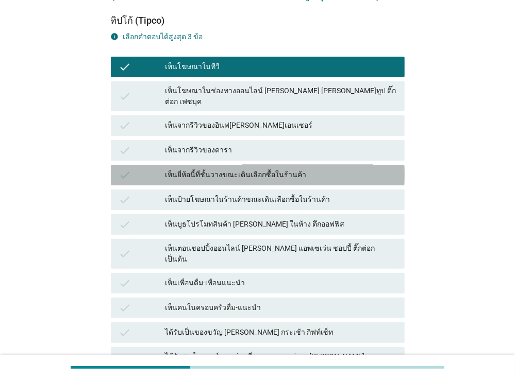
click at [207, 169] on div "เห็นยี่ห้อนี้ที่ชั้นวางขณะเดินเลือกซื้อในร้านค้า" at bounding box center [280, 175] width 231 height 12
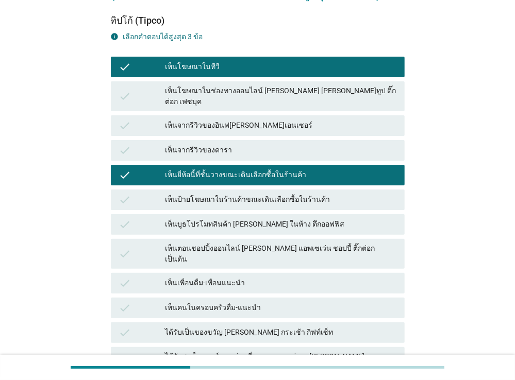
click at [193, 302] on div "เห็นคนในครอบครัวดื่ม-แนะนำ" at bounding box center [280, 308] width 231 height 12
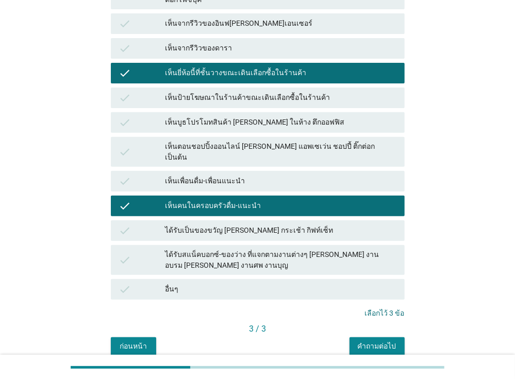
scroll to position [217, 0]
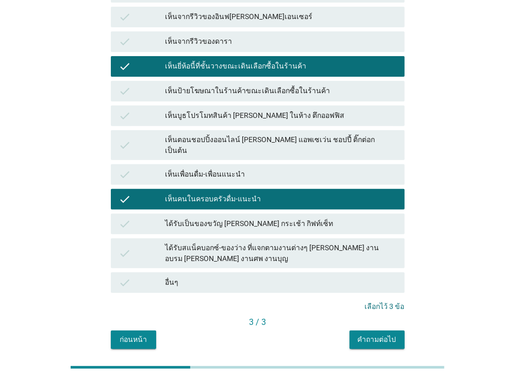
click at [386, 334] on div "คำถามต่อไป" at bounding box center [377, 339] width 39 height 11
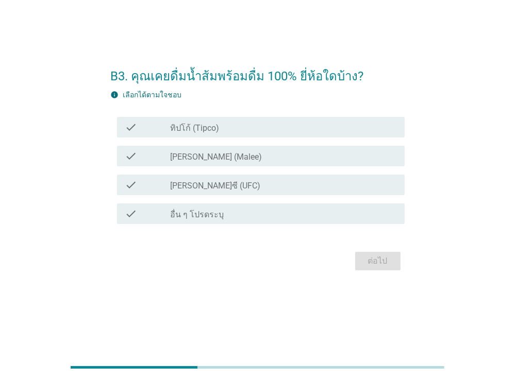
scroll to position [0, 0]
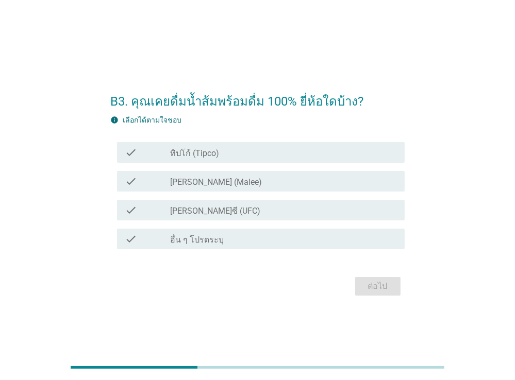
click at [213, 151] on label "ทิปโก้ (Tipco)" at bounding box center [194, 153] width 49 height 10
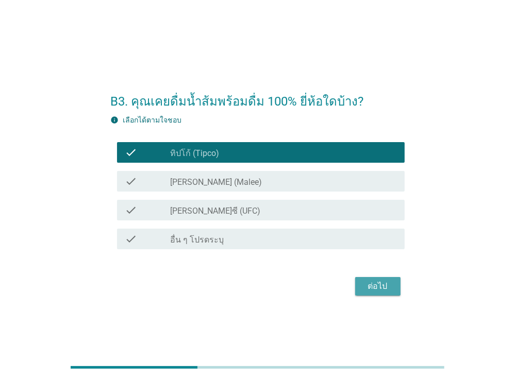
click at [378, 285] on div "ต่อไป" at bounding box center [377, 286] width 29 height 12
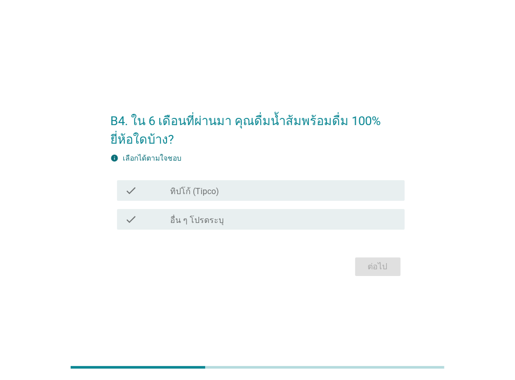
click at [206, 191] on label "ทิปโก้ (Tipco)" at bounding box center [194, 192] width 49 height 10
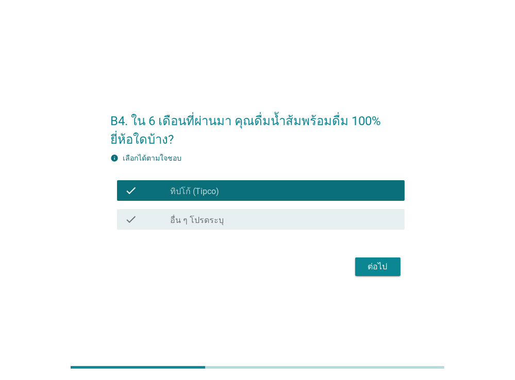
click at [372, 267] on div "ต่อไป" at bounding box center [377, 267] width 29 height 12
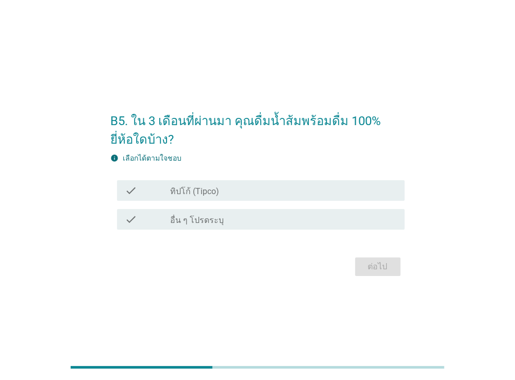
click at [213, 224] on label "อื่น ๆ โปรดระบุ" at bounding box center [197, 220] width 54 height 10
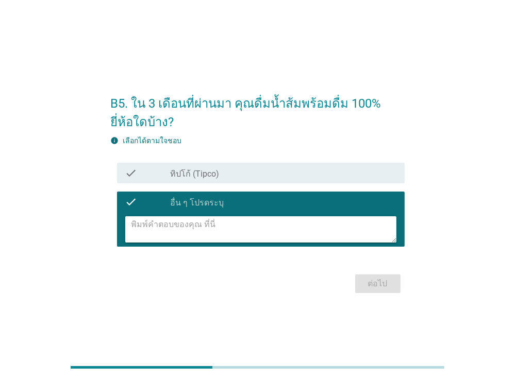
click at [206, 227] on textarea at bounding box center [263, 229] width 265 height 26
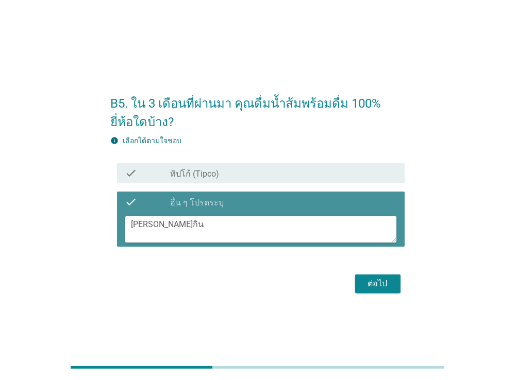
drag, startPoint x: 184, startPoint y: 230, endPoint x: 104, endPoint y: 234, distance: 80.5
click at [131, 234] on textarea "[PERSON_NAME]กิน" at bounding box center [263, 229] width 265 height 26
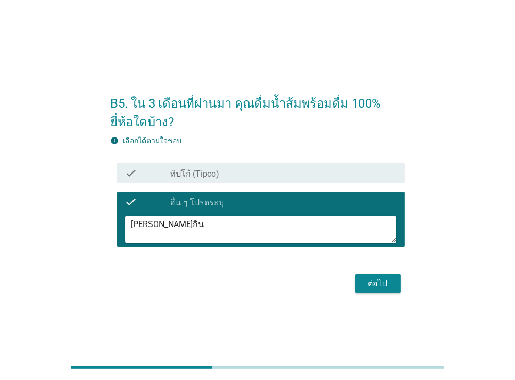
type textarea "[PERSON_NAME]กิน"
click at [372, 285] on div "ต่อไป" at bounding box center [377, 284] width 29 height 12
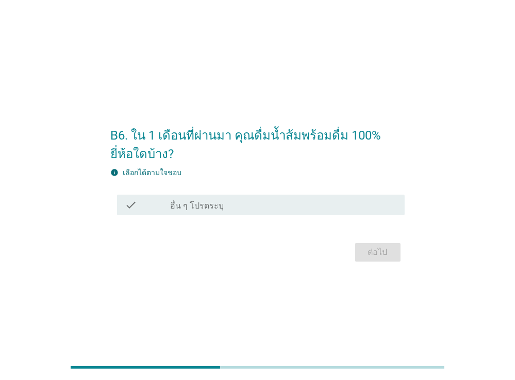
click at [196, 212] on div "check check_box อื่น ๆ โปรดระบุ" at bounding box center [261, 205] width 288 height 21
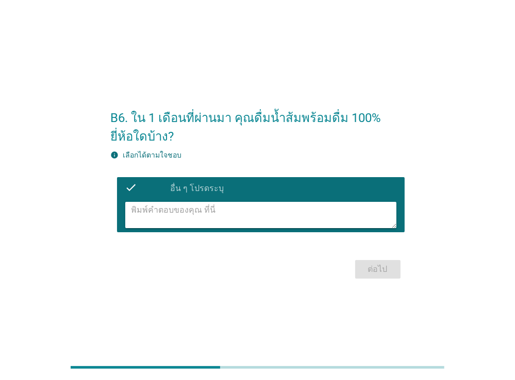
paste textarea "[PERSON_NAME]กิน"
type textarea "[PERSON_NAME]กิน"
click at [371, 267] on div "ต่อไป" at bounding box center [377, 269] width 29 height 12
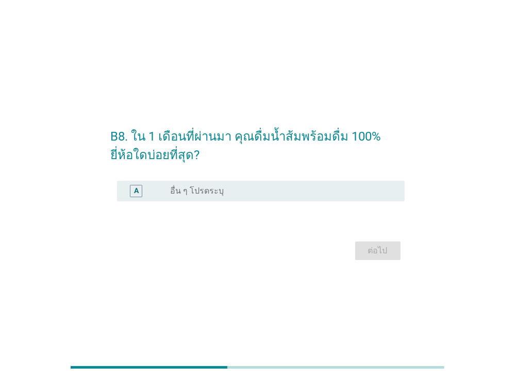
click at [190, 197] on div "radio_button_unchecked อื่น ๆ โปรดระบุ" at bounding box center [283, 191] width 226 height 12
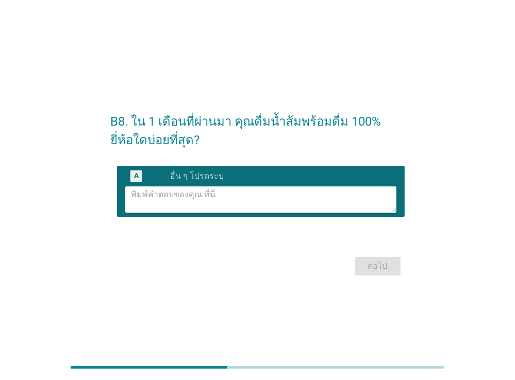
paste textarea "[PERSON_NAME]กิน"
type textarea "[PERSON_NAME]กิน"
click at [380, 266] on div "ต่อไป" at bounding box center [377, 266] width 29 height 12
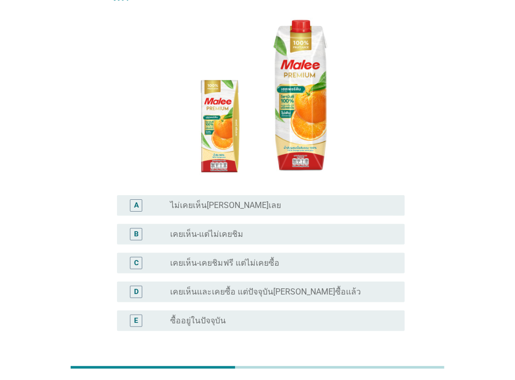
scroll to position [109, 0]
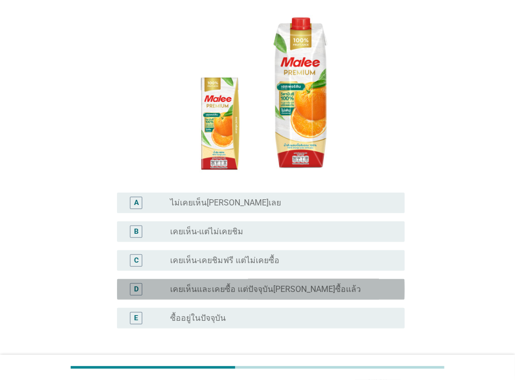
click at [193, 284] on label "เคยเห็นและเคยซื้อ แต่ปัจจุบัน[PERSON_NAME]ซื้อแล้ว" at bounding box center [265, 289] width 191 height 10
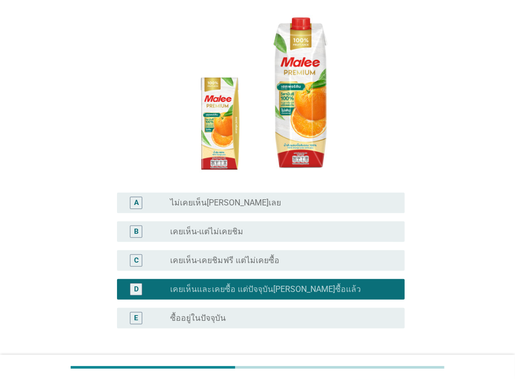
scroll to position [163, 0]
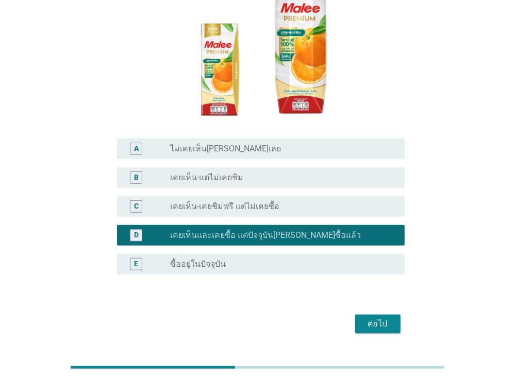
click at [375, 318] on div "ต่อไป" at bounding box center [377, 324] width 29 height 12
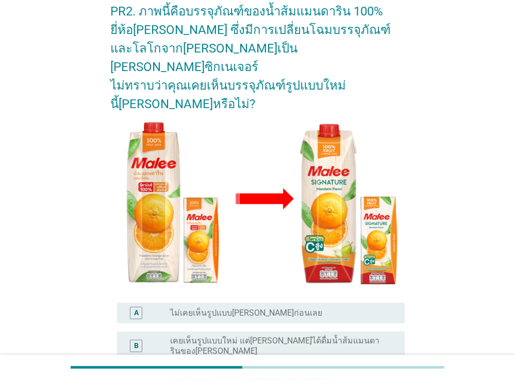
scroll to position [109, 0]
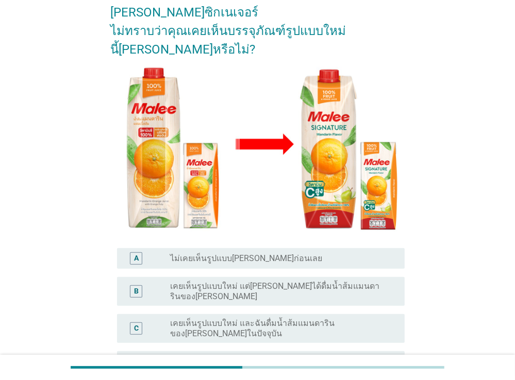
click at [234, 357] on label "ไม่แน่ใจ เพราะแบบเก่ากับแบบใหม่คล้ายกันมาก" at bounding box center [254, 362] width 169 height 10
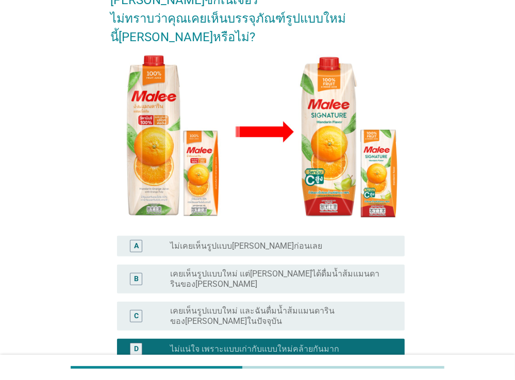
scroll to position [163, 0]
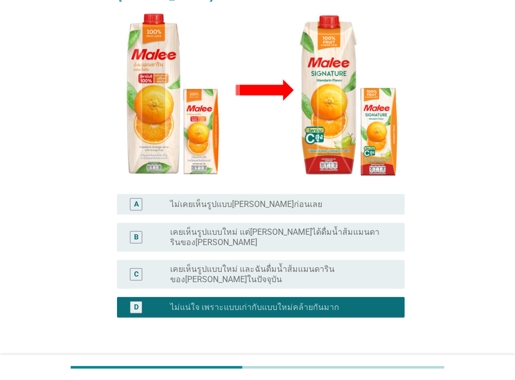
click at [374, 361] on div "ต่อไป" at bounding box center [377, 367] width 29 height 12
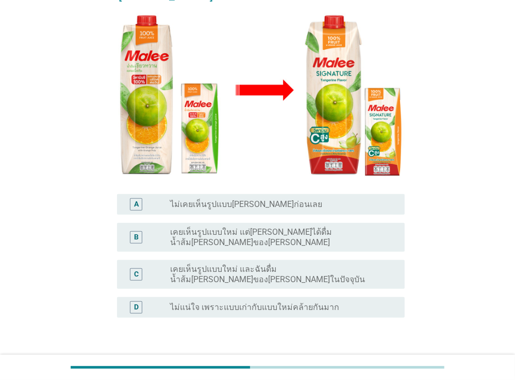
click at [232, 302] on label "ไม่แน่ใจ เพราะแบบเก่ากับแบบใหม่คล้ายกันมาก" at bounding box center [254, 307] width 169 height 10
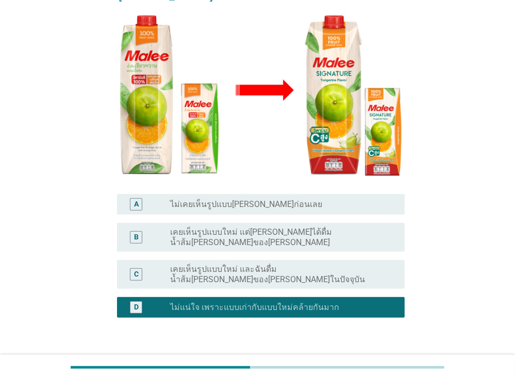
click at [374, 361] on div "ต่อไป" at bounding box center [377, 367] width 29 height 12
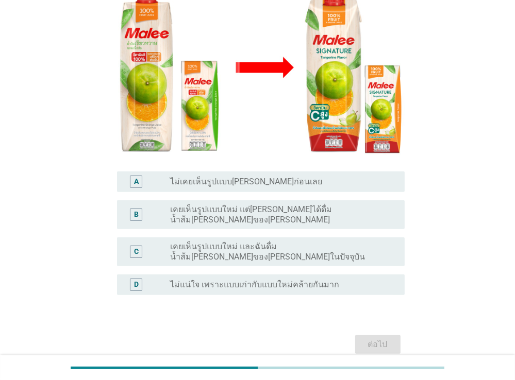
scroll to position [198, 0]
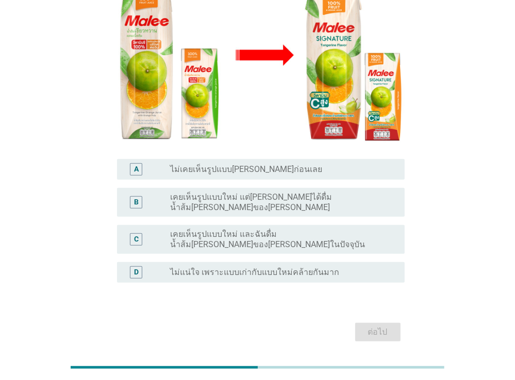
click at [284, 267] on label "ไม่แน่ใจ เพราะแบบเก่ากับแบบใหม่คล้ายกันมาก" at bounding box center [254, 272] width 169 height 10
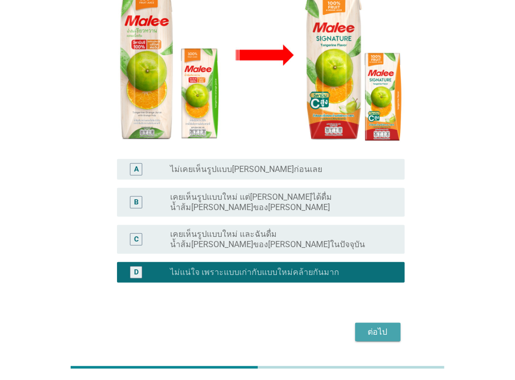
click at [370, 323] on button "ต่อไป" at bounding box center [377, 332] width 45 height 19
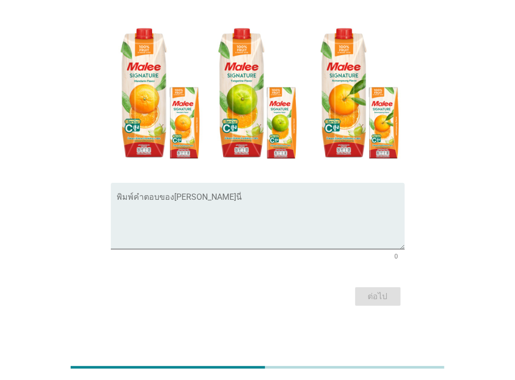
scroll to position [0, 0]
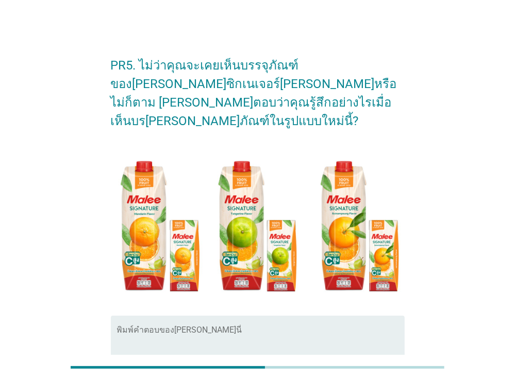
click at [228, 328] on textarea "พิมพ์คำตอบของคุณ ที่นี่" at bounding box center [261, 355] width 288 height 54
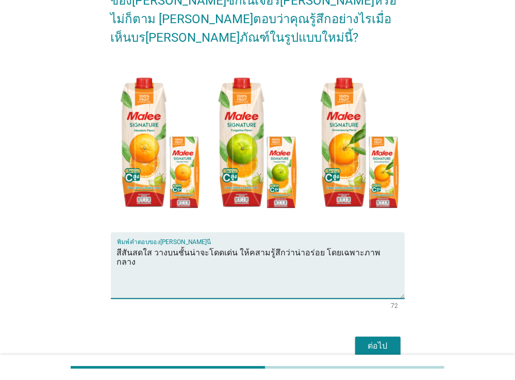
scroll to position [109, 0]
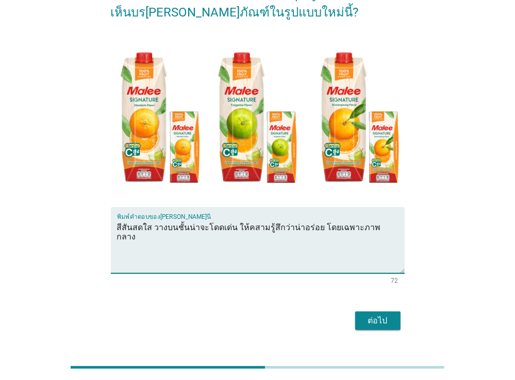
type textarea "สีสันสดใส วางบนชั้นน่าจะโดดเด่น ให้คสามรู้สึกว่าน่าอร่อย โดยเฉพาะภาพกลาง"
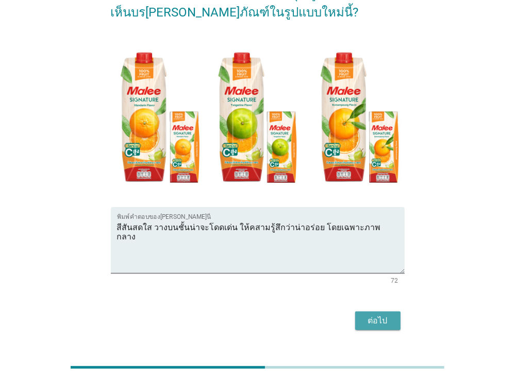
click at [384, 315] on div "ต่อไป" at bounding box center [377, 321] width 29 height 12
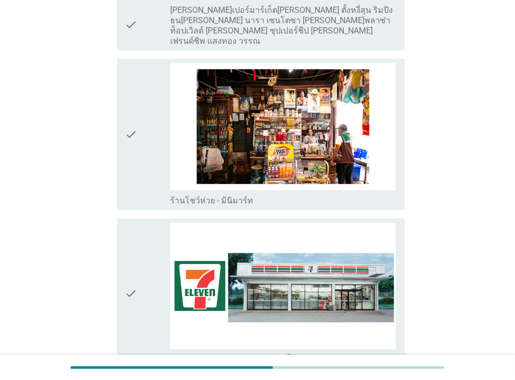
scroll to position [1850, 0]
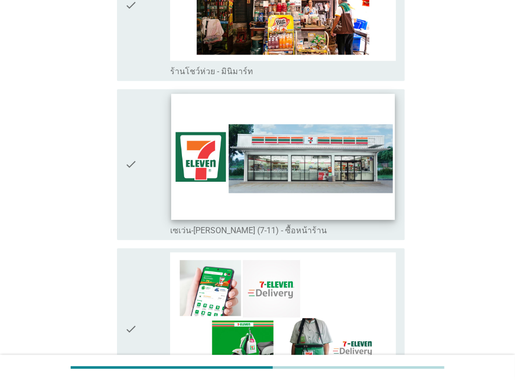
click at [320, 158] on img at bounding box center [283, 157] width 224 height 126
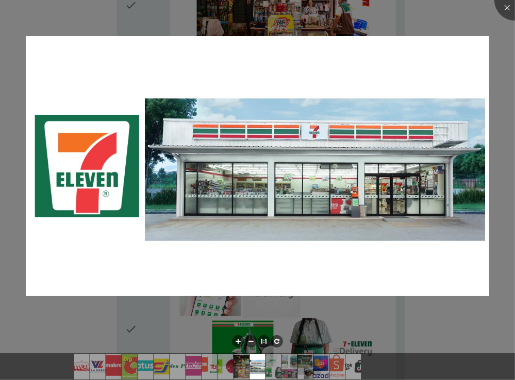
click at [67, 326] on div at bounding box center [257, 190] width 515 height 380
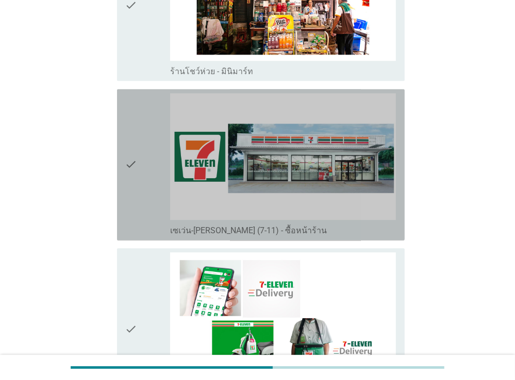
click at [149, 194] on div "check" at bounding box center [147, 164] width 45 height 143
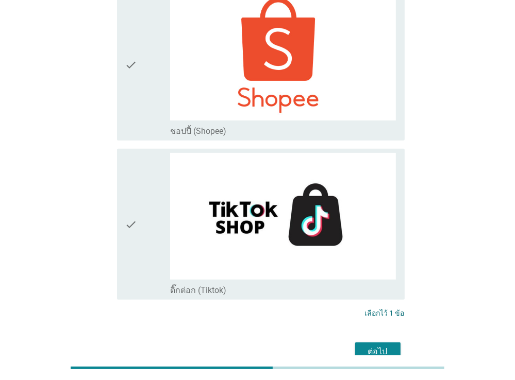
scroll to position [2797, 0]
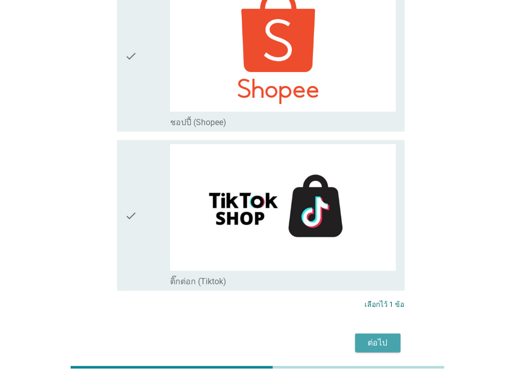
click at [382, 337] on div "ต่อไป" at bounding box center [377, 343] width 29 height 12
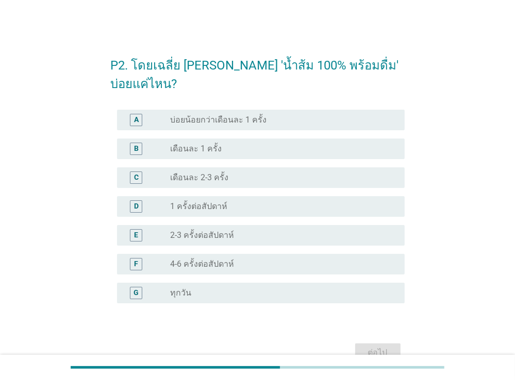
click at [191, 115] on label "บ่อยน้อยกว่าเดือนละ 1 ครั้ง" at bounding box center [218, 120] width 96 height 10
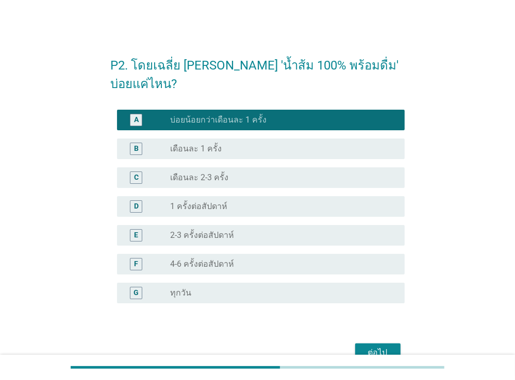
click at [374, 347] on div "ต่อไป" at bounding box center [377, 353] width 29 height 12
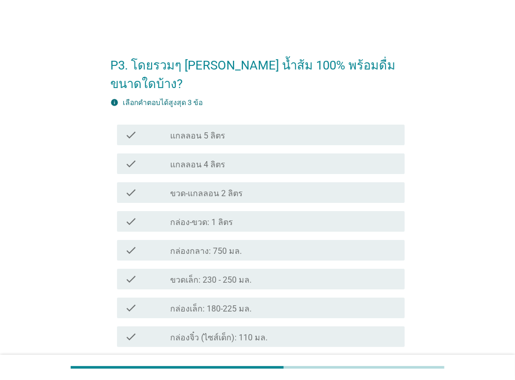
click at [195, 217] on label "กล่อง-ขวด: 1 ลิตร" at bounding box center [201, 222] width 63 height 10
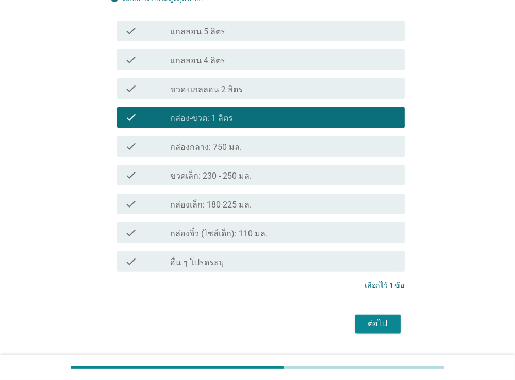
scroll to position [112, 0]
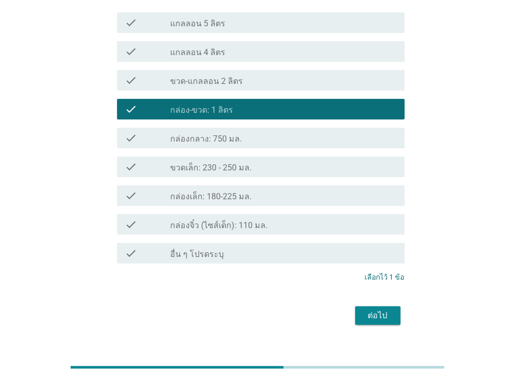
click at [394, 307] on button "ต่อไป" at bounding box center [377, 316] width 45 height 19
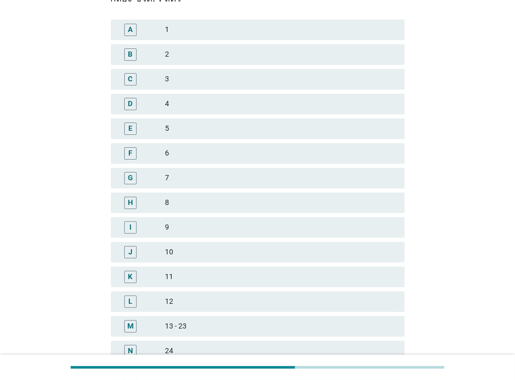
scroll to position [0, 0]
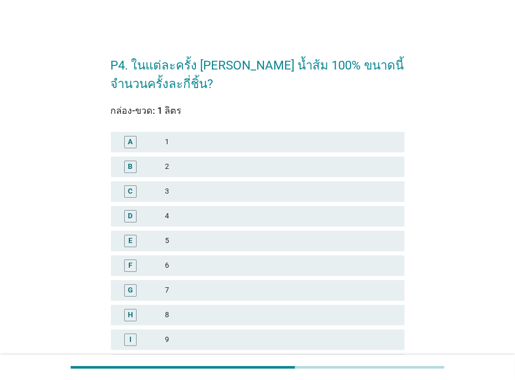
click at [178, 141] on div "1" at bounding box center [280, 142] width 231 height 12
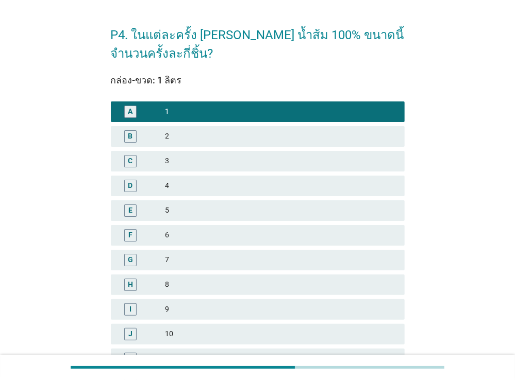
scroll to position [217, 0]
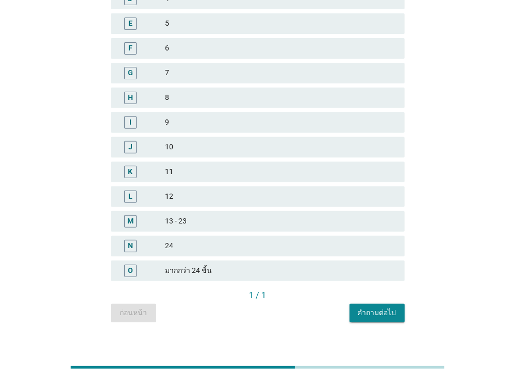
click at [364, 314] on div "คำถามต่อไป" at bounding box center [377, 313] width 39 height 11
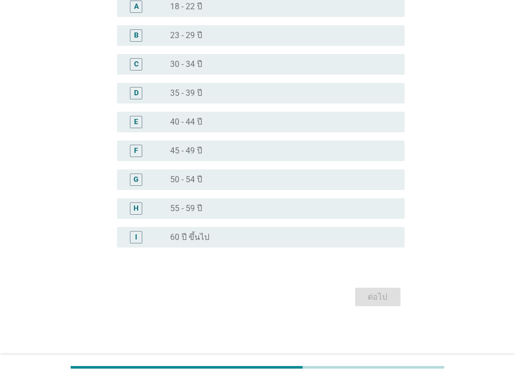
scroll to position [0, 0]
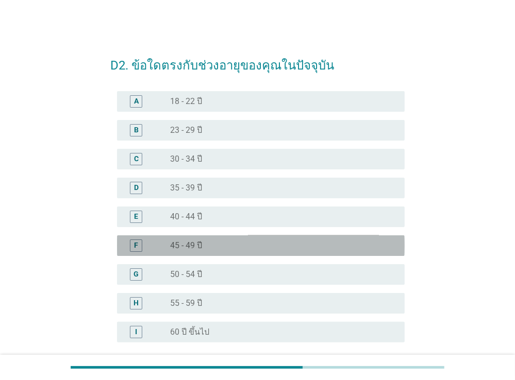
click at [187, 243] on label "45 - 49 ปี" at bounding box center [186, 246] width 32 height 10
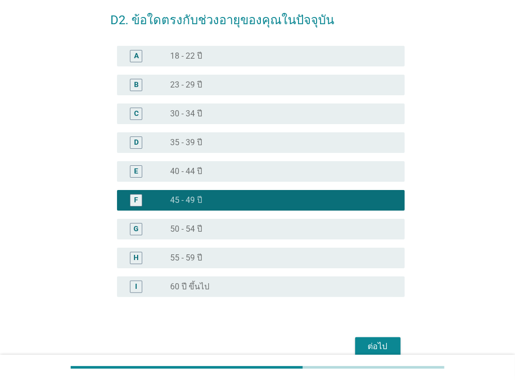
scroll to position [95, 0]
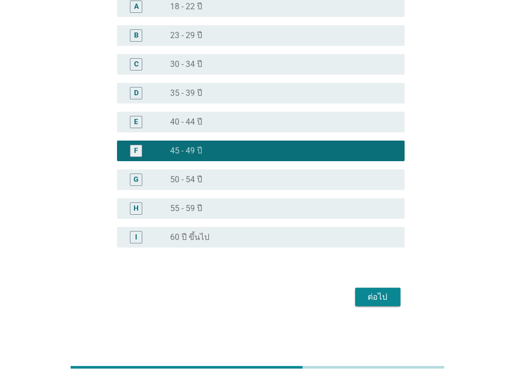
click at [367, 298] on div "ต่อไป" at bounding box center [377, 297] width 29 height 12
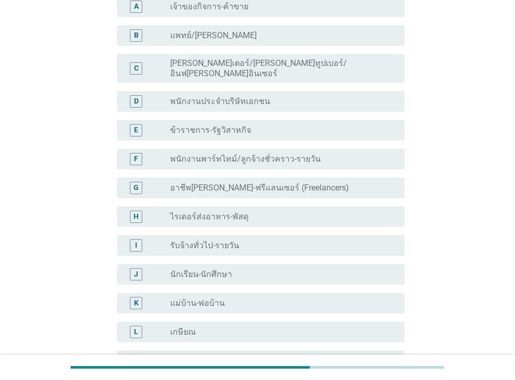
scroll to position [0, 0]
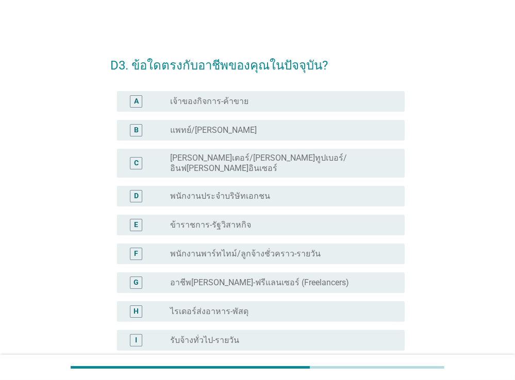
click at [256, 215] on div "E radio_button_unchecked ข้าราชการ-รัฐวิสาหกิจ" at bounding box center [261, 225] width 288 height 21
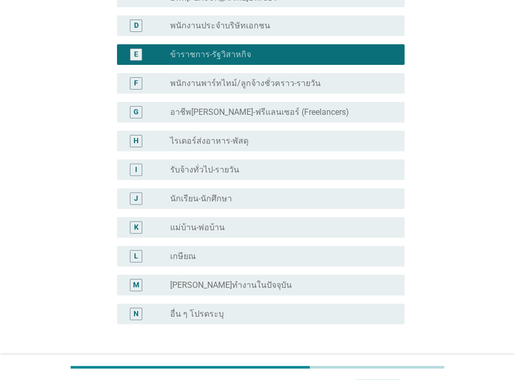
scroll to position [217, 0]
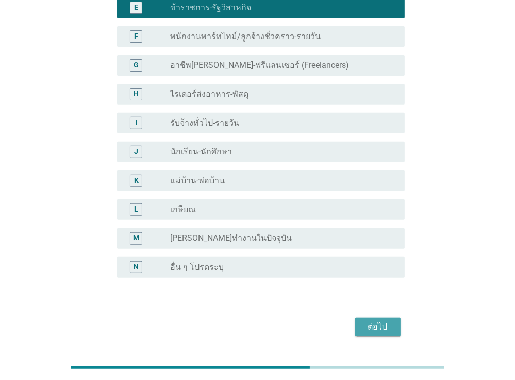
click at [372, 321] on div "ต่อไป" at bounding box center [377, 327] width 29 height 12
